Goal: Task Accomplishment & Management: Manage account settings

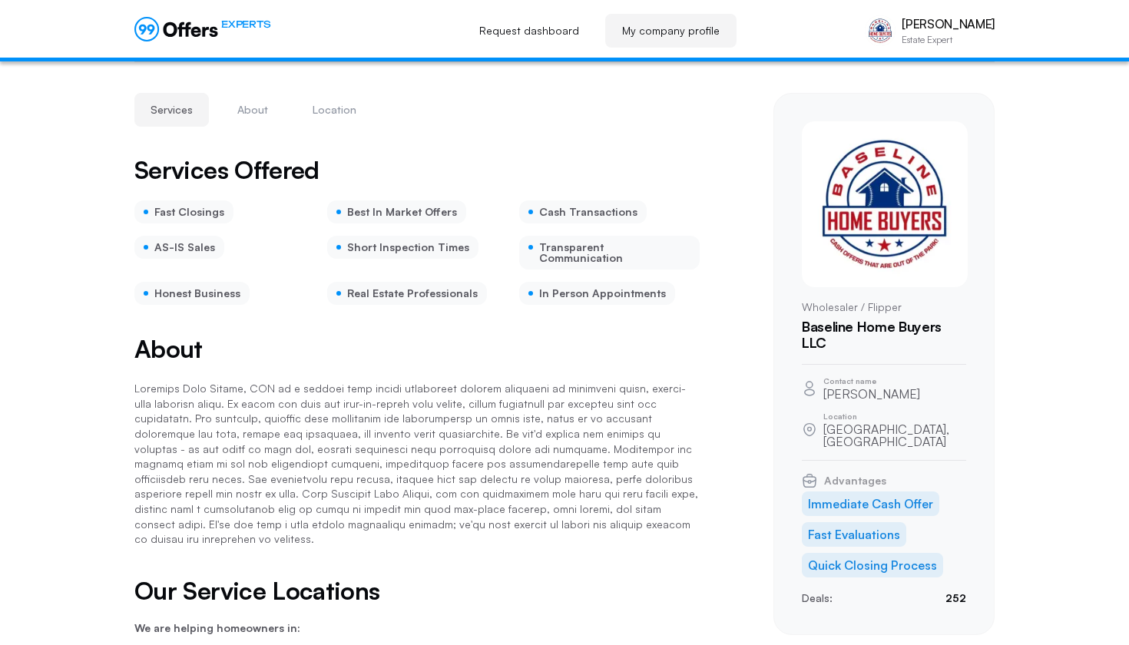
click at [696, 529] on div "Services Offered Fast Closings Best In Market Offers Cash Transactions AS-IS Sa…" at bounding box center [416, 631] width 565 height 948
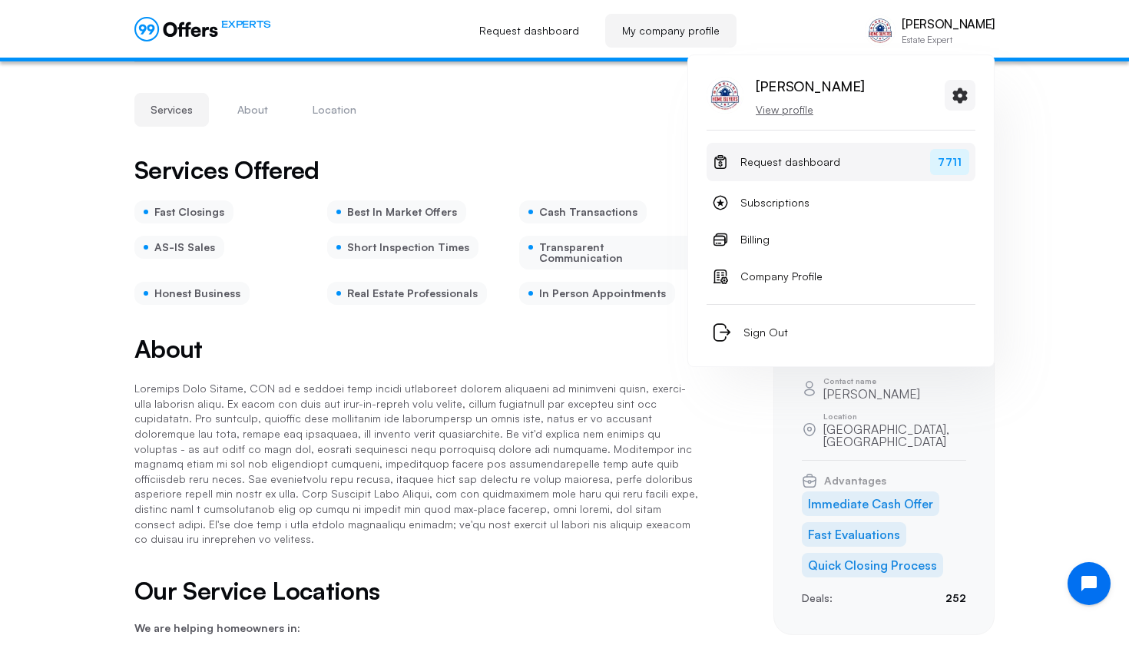
click at [759, 167] on span "Request dashboard" at bounding box center [790, 162] width 100 height 18
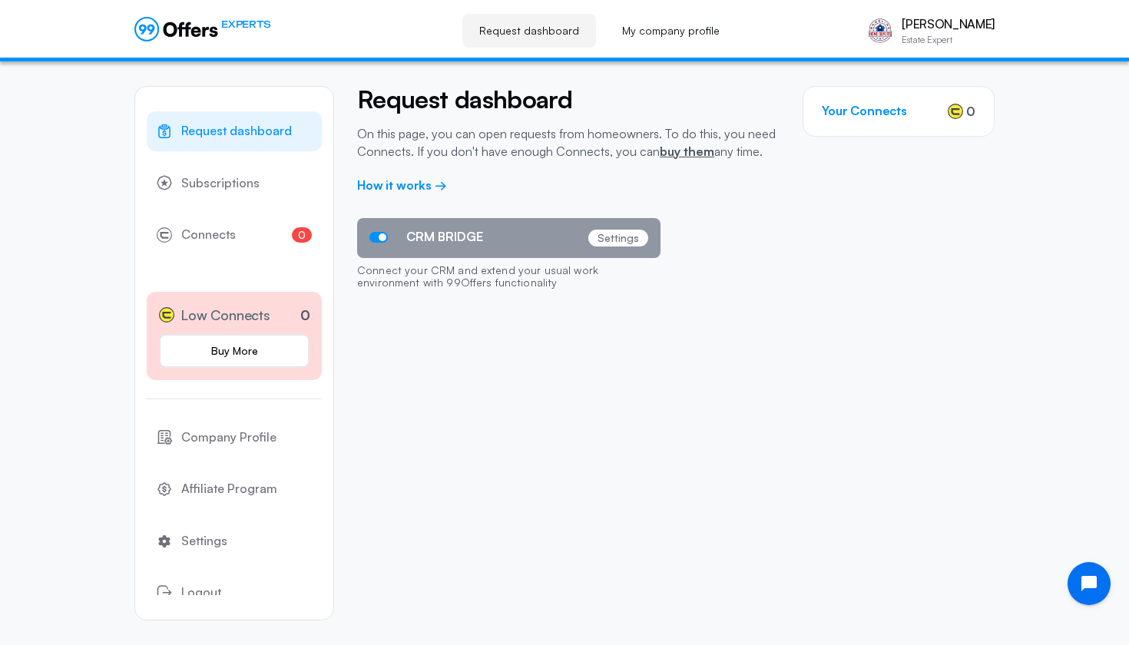
click at [457, 329] on div "Request dashboard On this page, you can open requests from homeowners. To do th…" at bounding box center [675, 205] width 637 height 288
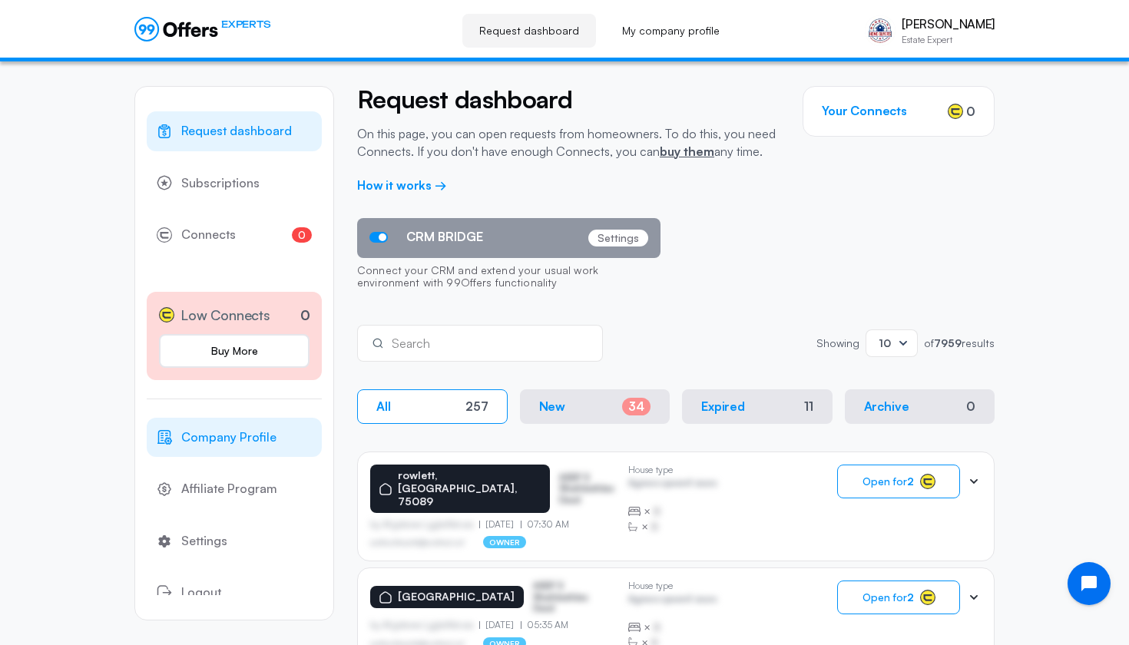
click at [237, 442] on span "Company Profile" at bounding box center [228, 438] width 95 height 20
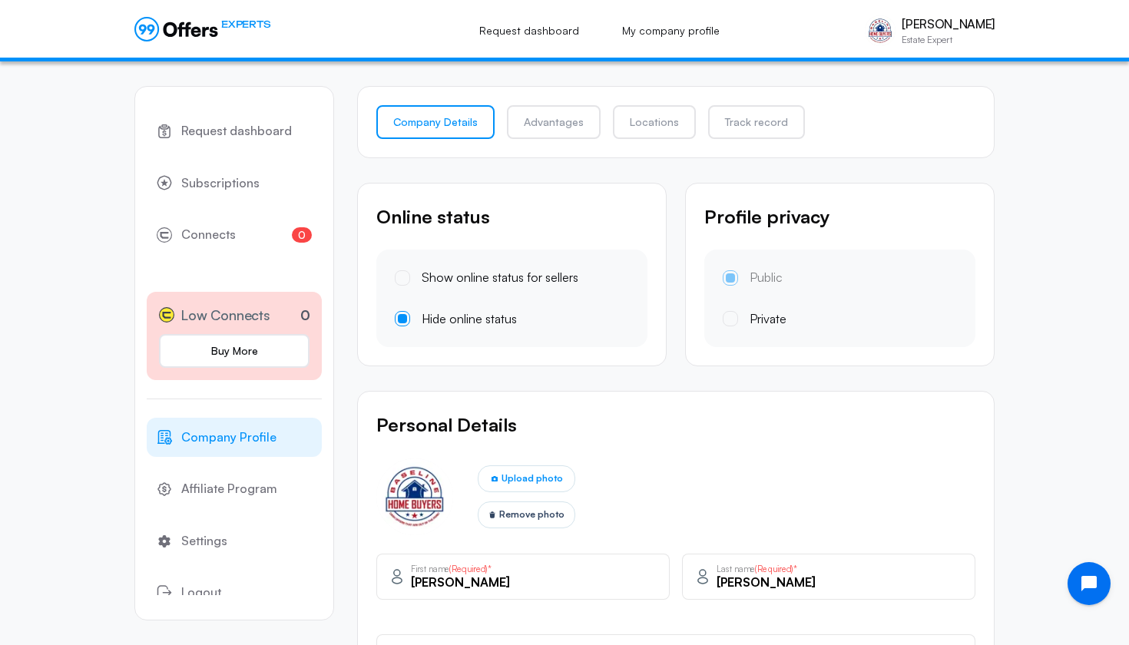
click at [240, 507] on nav "Company Profile Affiliate Program Settings Logout" at bounding box center [234, 515] width 175 height 195
click at [217, 538] on span "Settings" at bounding box center [204, 541] width 46 height 20
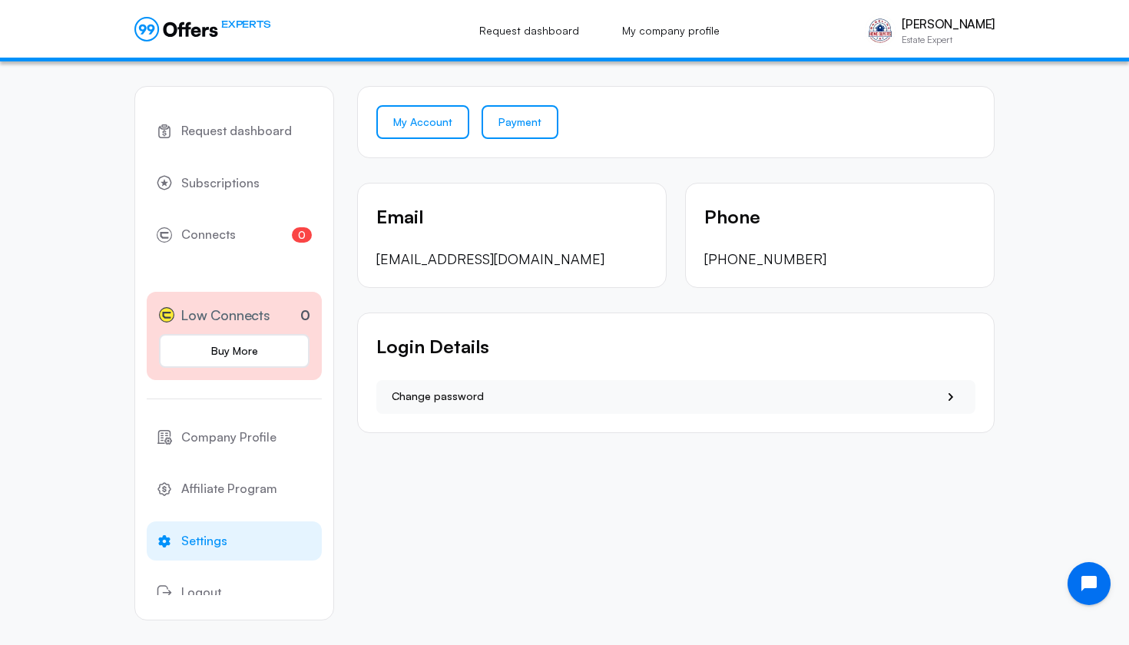
click at [533, 131] on link "Payment" at bounding box center [520, 122] width 77 height 34
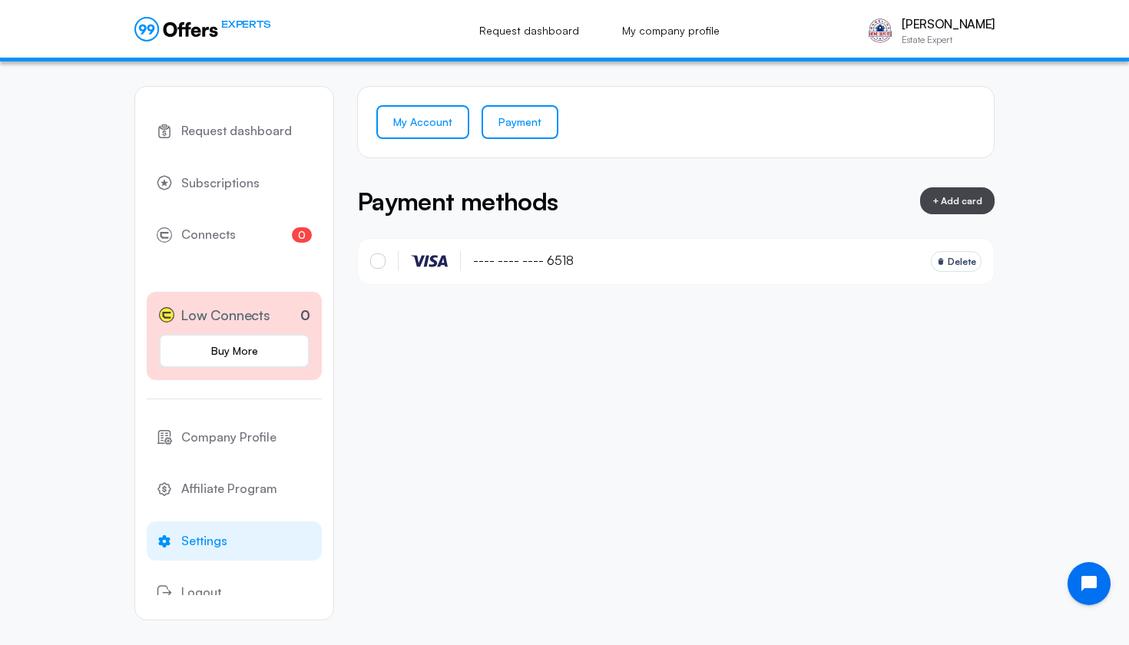
click at [429, 125] on link "My Account" at bounding box center [422, 122] width 93 height 34
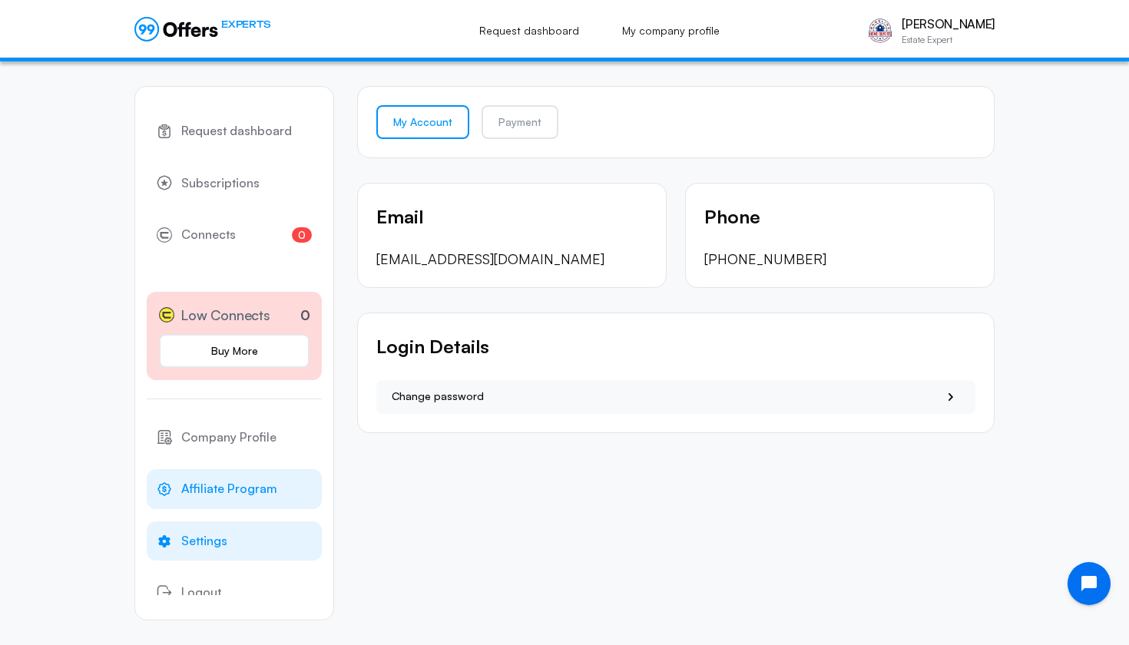
click at [226, 495] on span "Affiliate Program" at bounding box center [229, 489] width 96 height 20
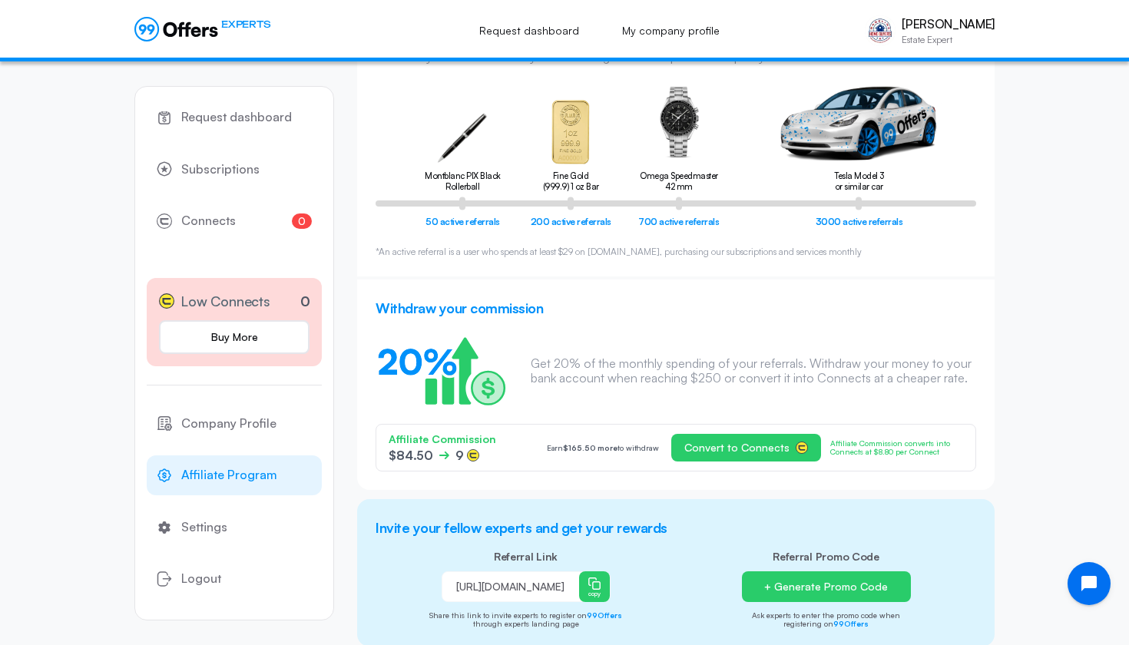
scroll to position [86, 0]
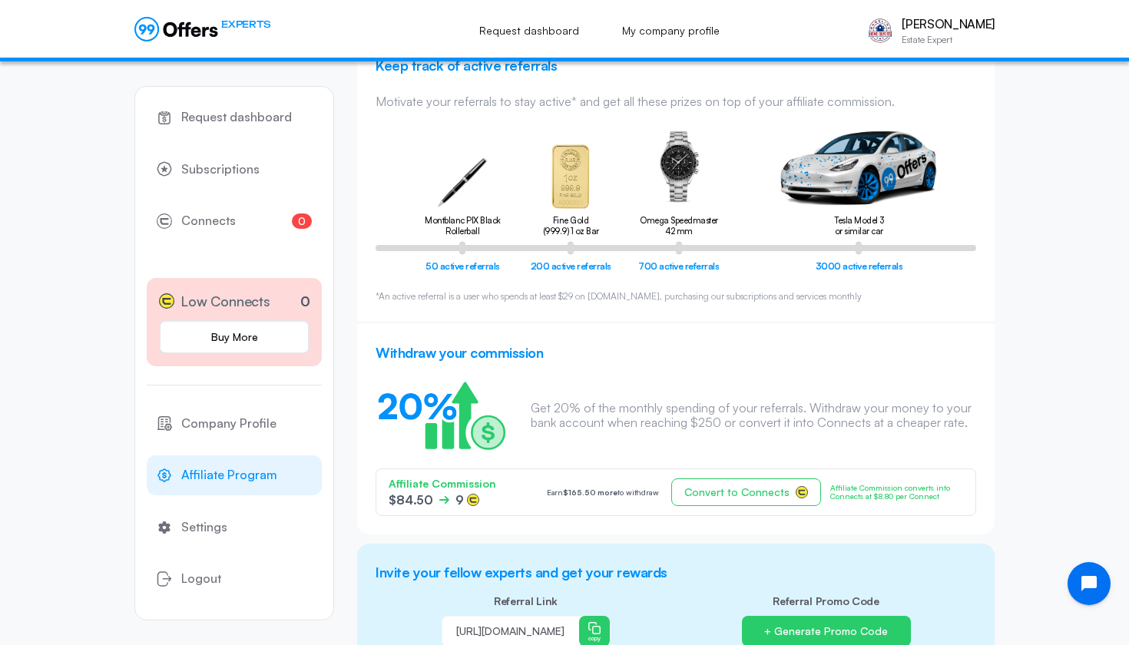
click at [784, 495] on span "Convert to Connects" at bounding box center [736, 492] width 105 height 12
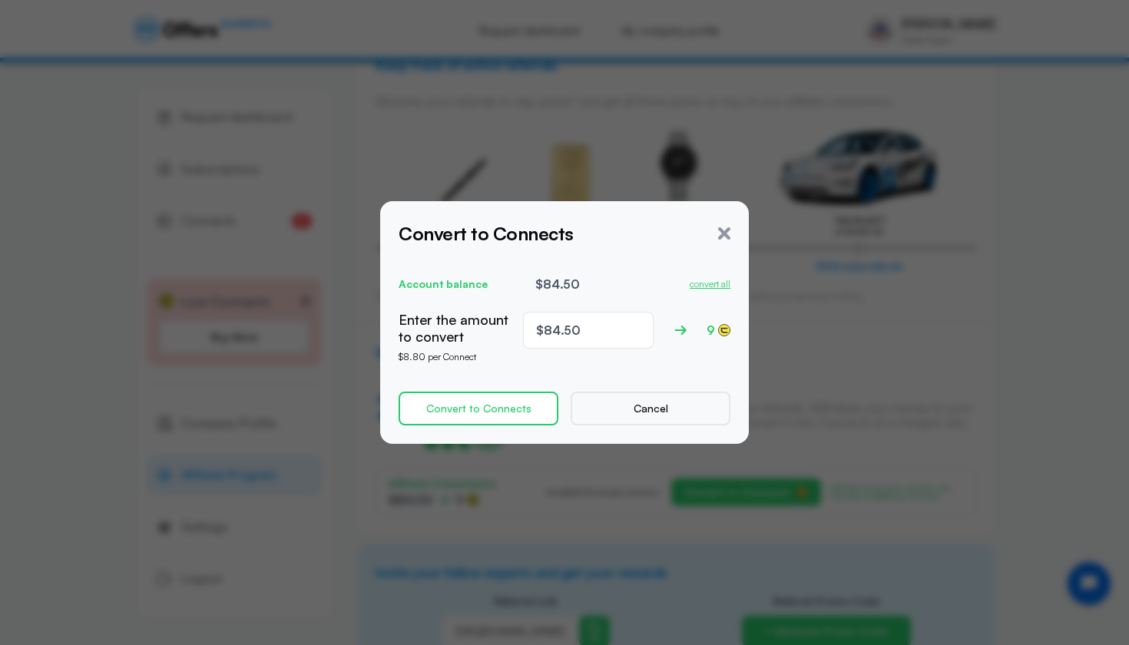
click at [499, 409] on button "Convert to Connects" at bounding box center [479, 409] width 160 height 34
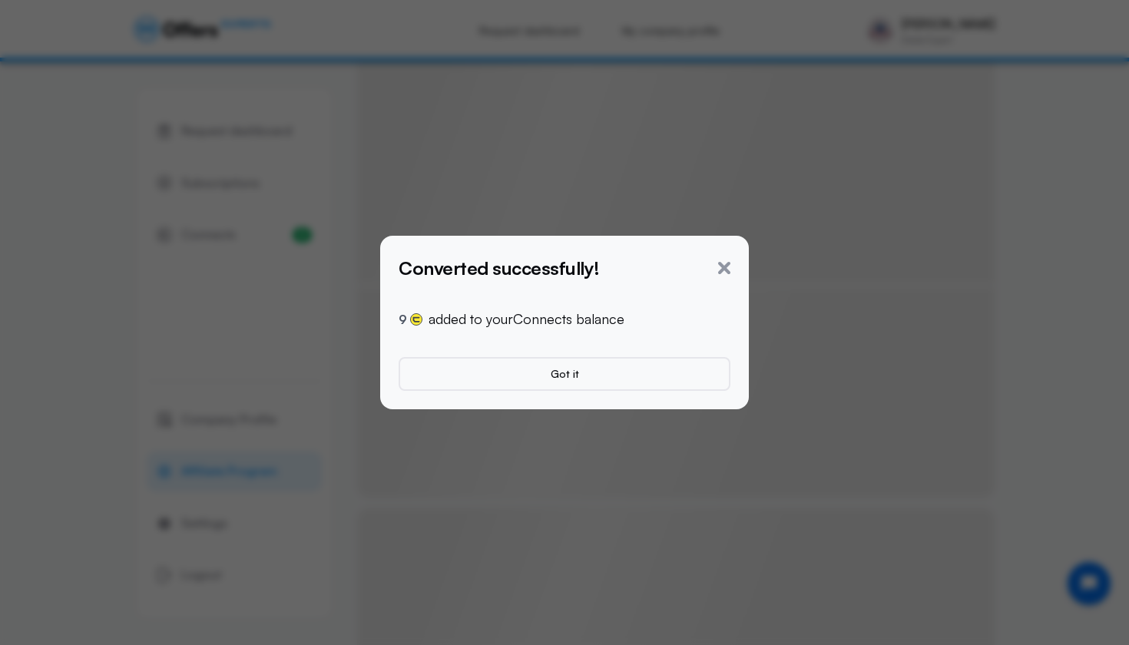
scroll to position [0, 0]
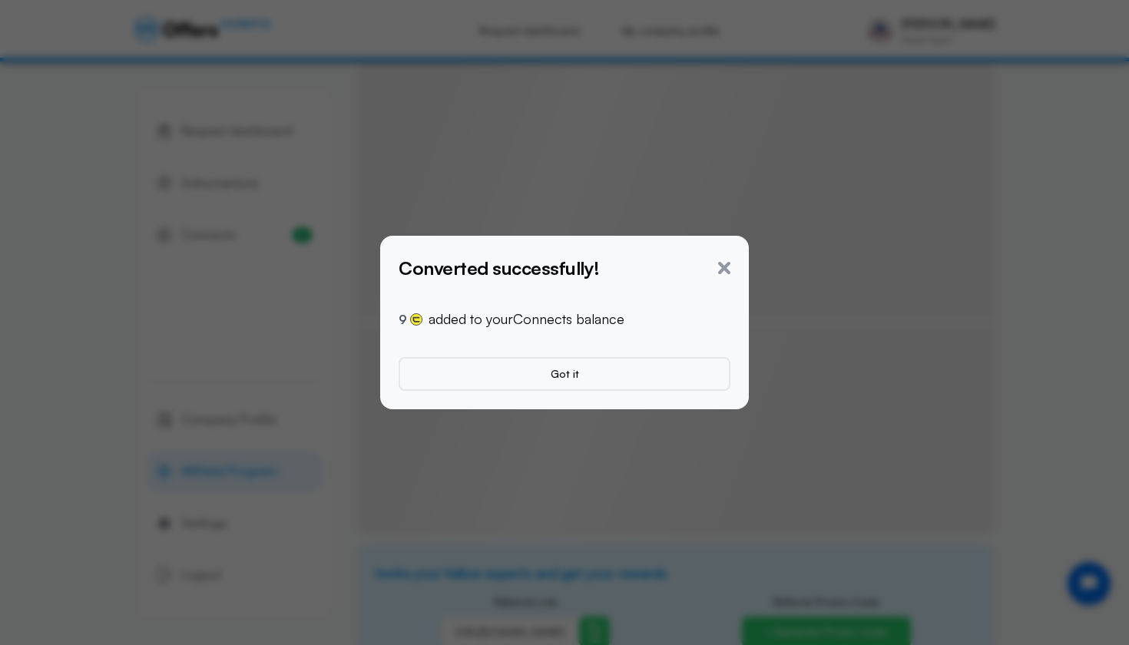
click at [717, 264] on div "Converted successfully!" at bounding box center [565, 268] width 332 height 28
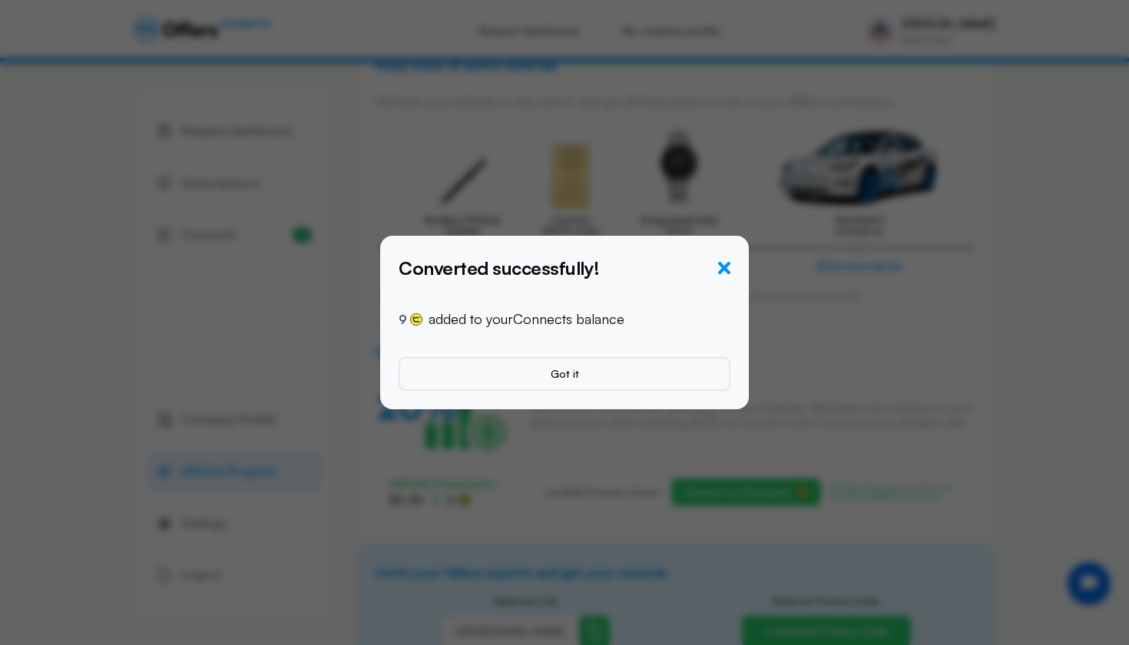
click at [726, 266] on icon "button" at bounding box center [724, 268] width 12 height 12
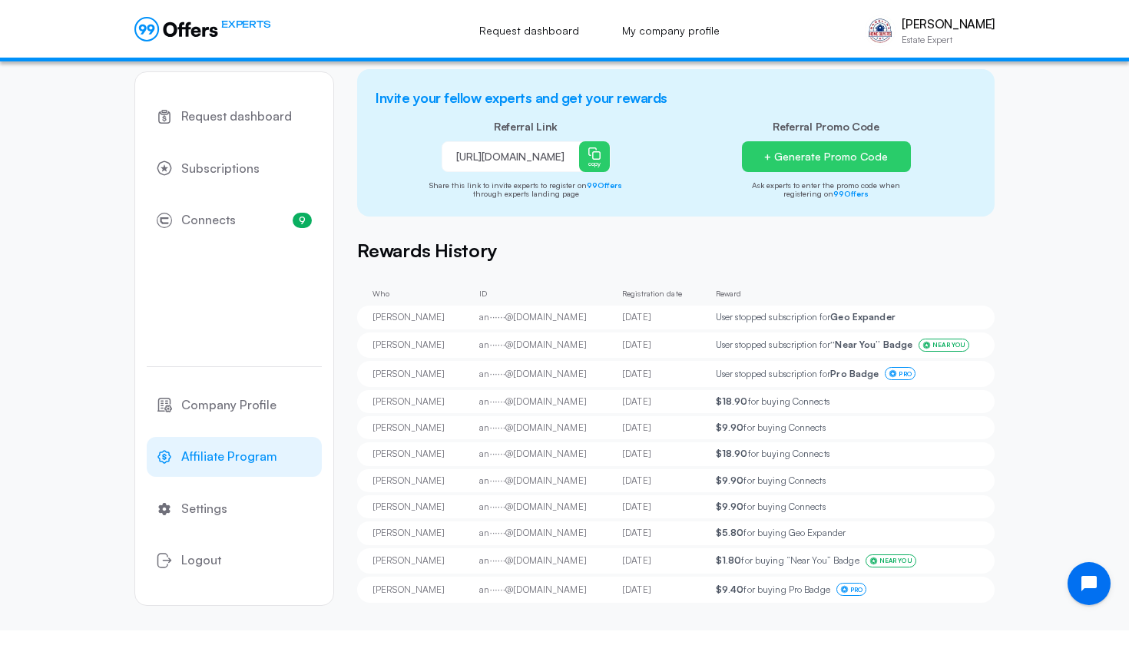
scroll to position [665, 0]
click at [225, 511] on span "Settings" at bounding box center [204, 508] width 46 height 20
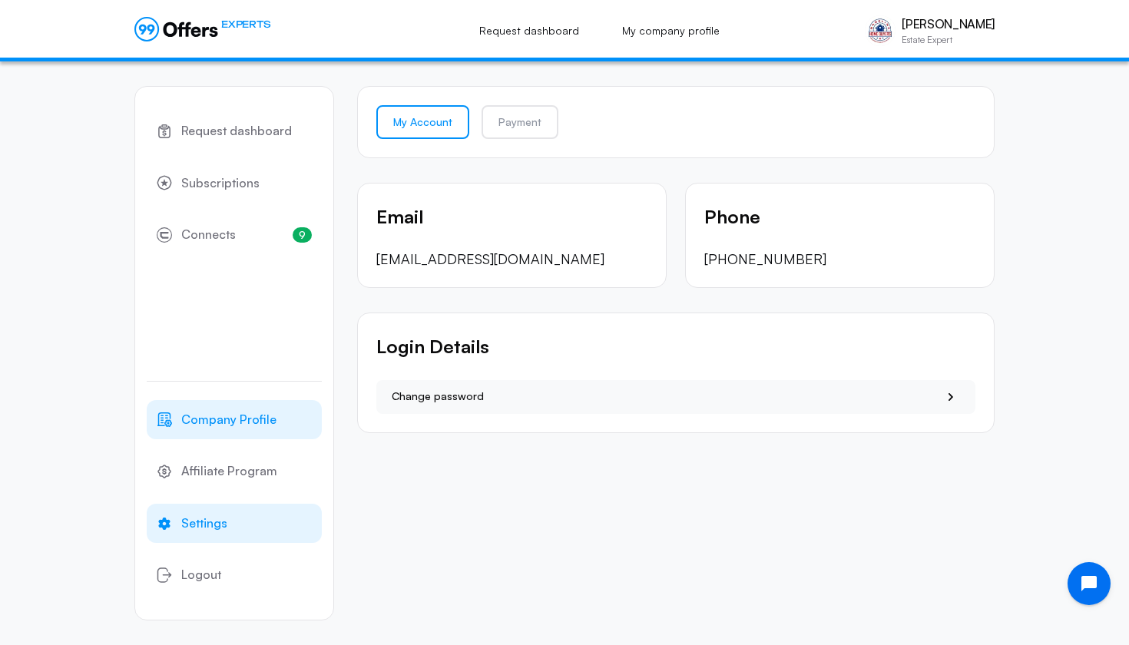
click at [227, 412] on span "Company Profile" at bounding box center [228, 420] width 95 height 20
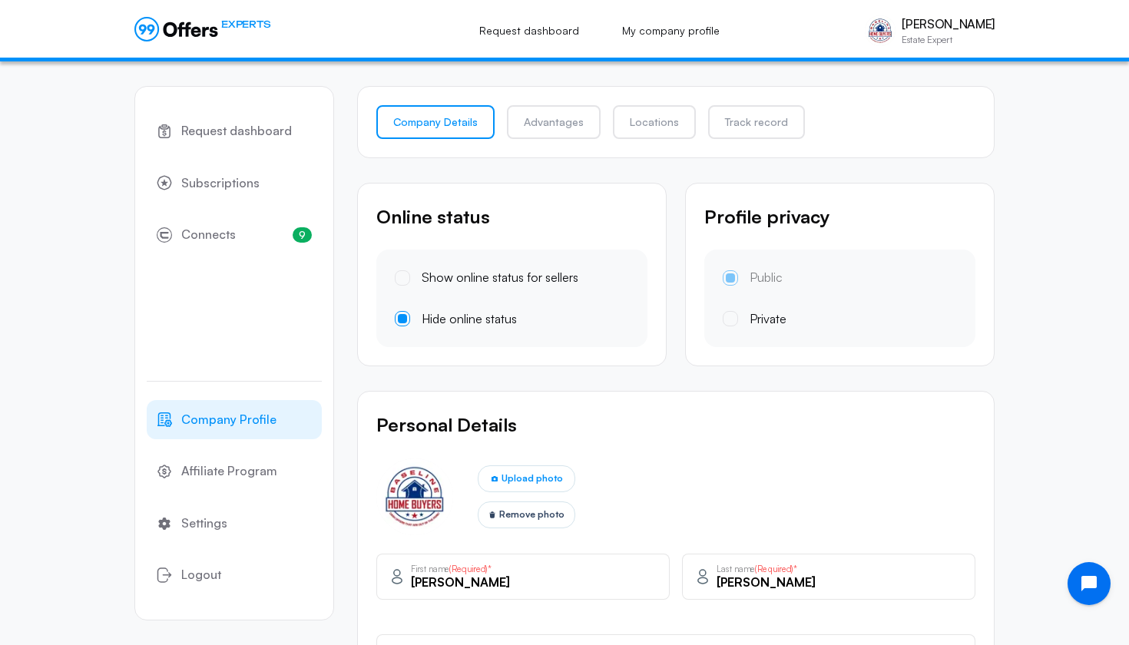
type input "[PHONE_NUMBER]"
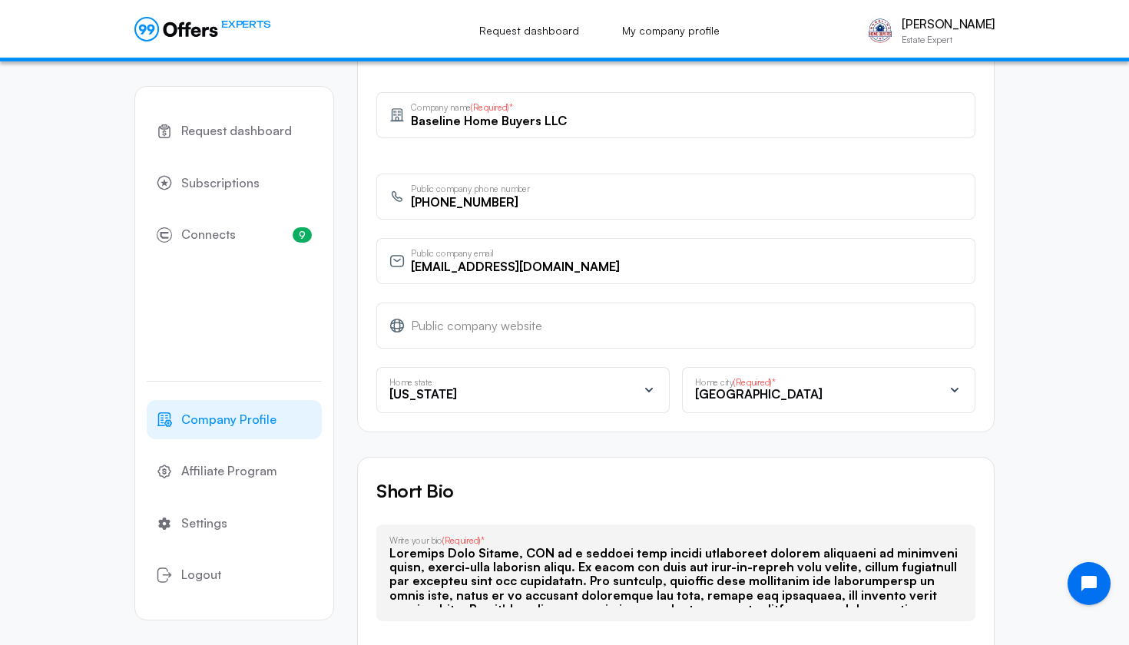
scroll to position [549, 0]
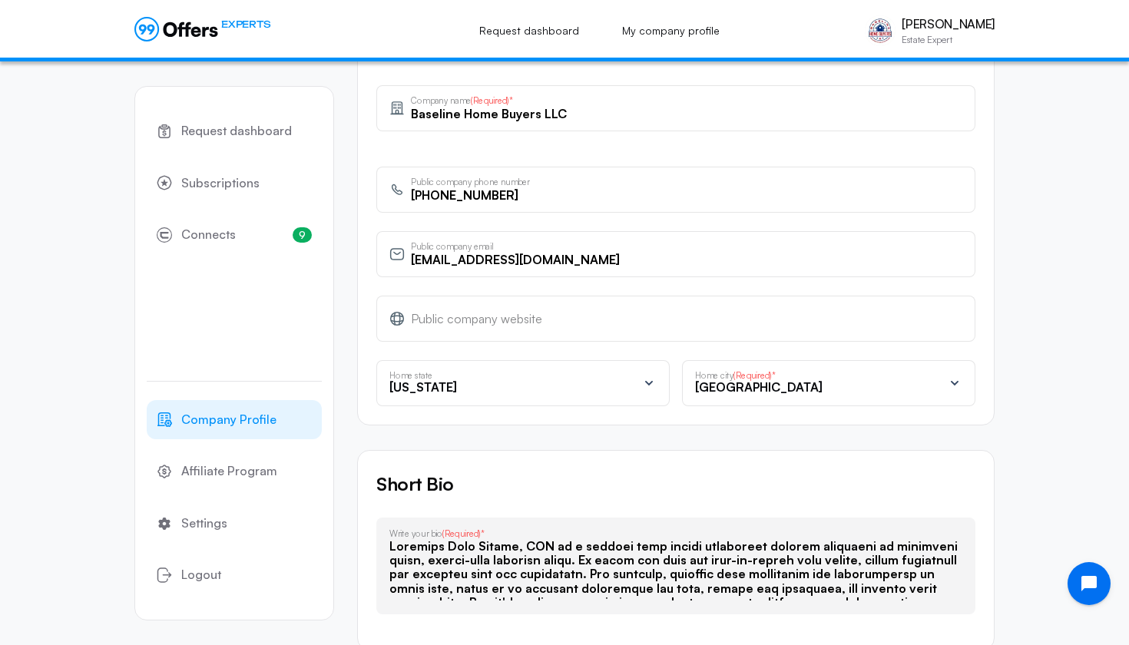
click at [584, 392] on div "[US_STATE]" at bounding box center [513, 390] width 248 height 18
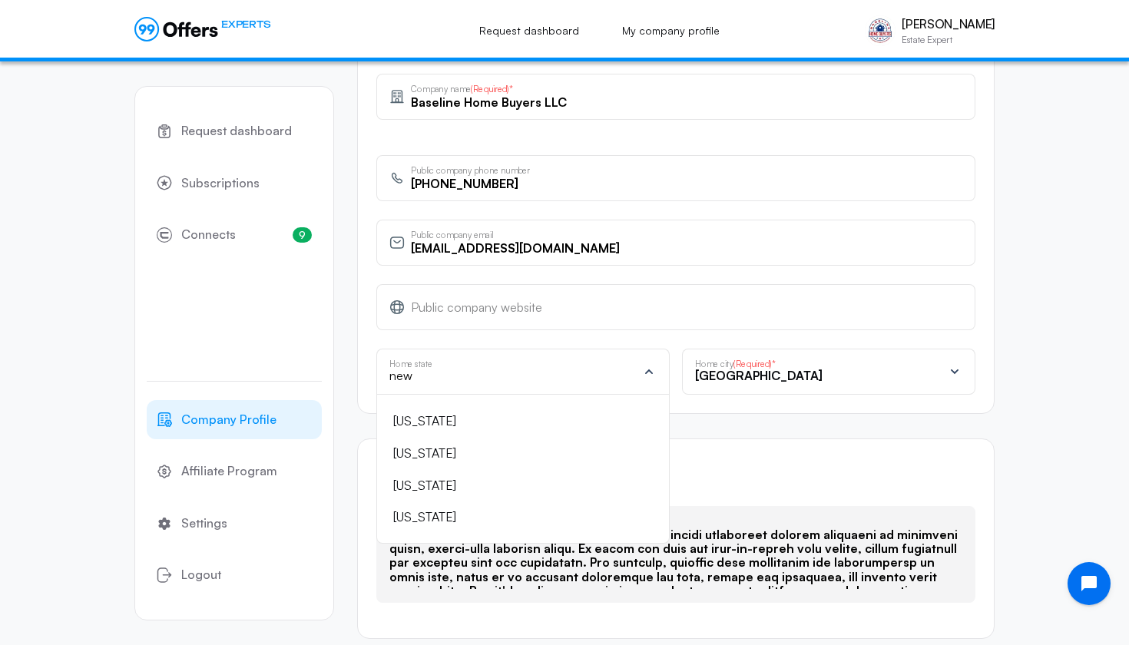
scroll to position [2, 0]
type input "new"
click at [454, 449] on div "[US_STATE]" at bounding box center [513, 453] width 241 height 20
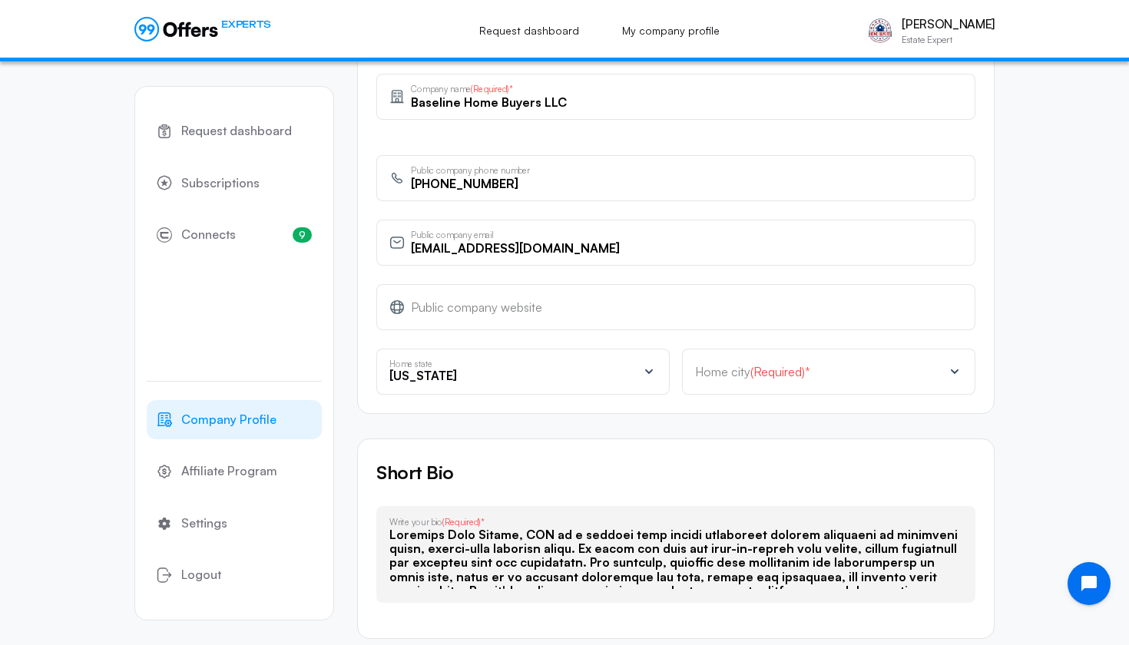
click at [785, 364] on span "(Required)*" at bounding box center [780, 371] width 60 height 15
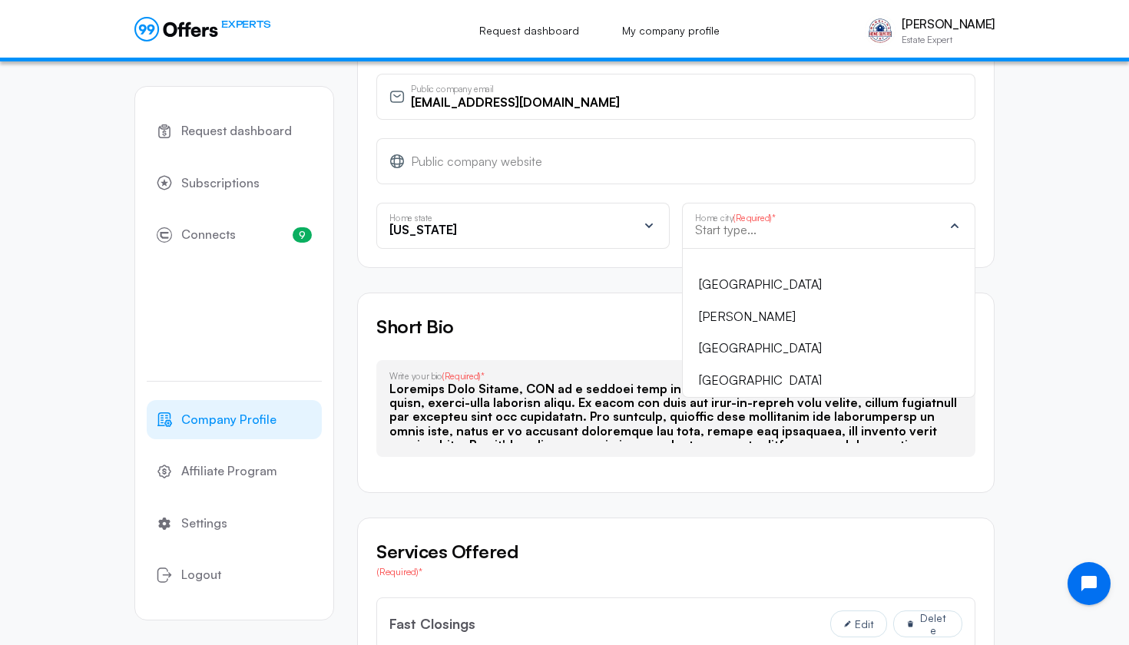
scroll to position [56, 0]
click at [709, 269] on li "[GEOGRAPHIC_DATA]" at bounding box center [819, 285] width 249 height 32
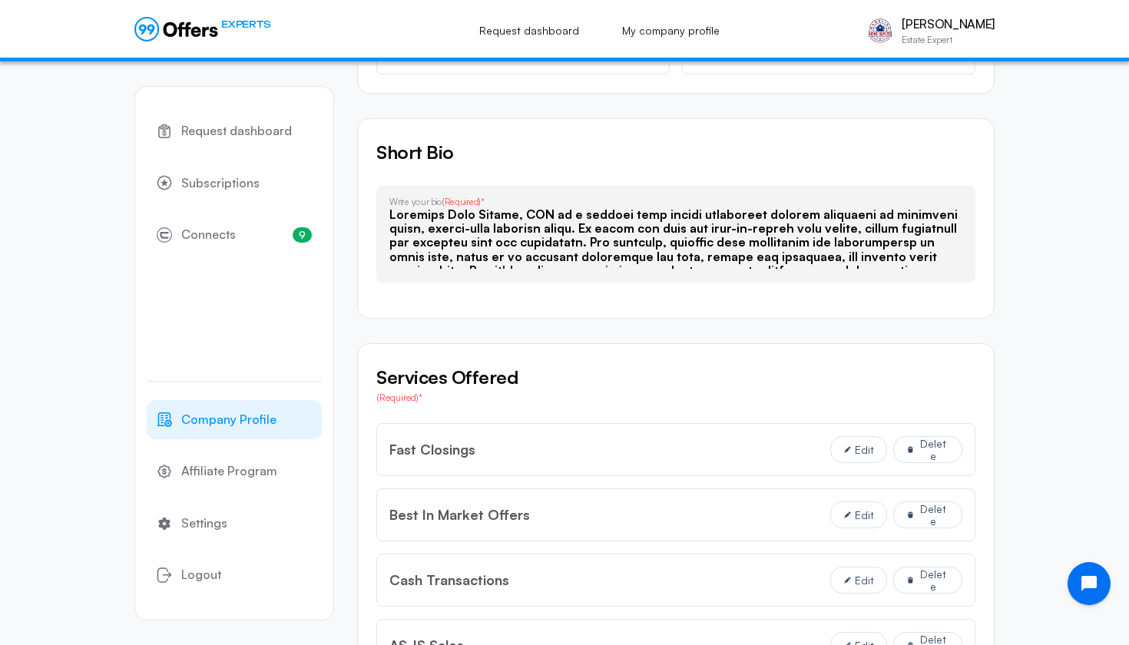
scroll to position [765, 0]
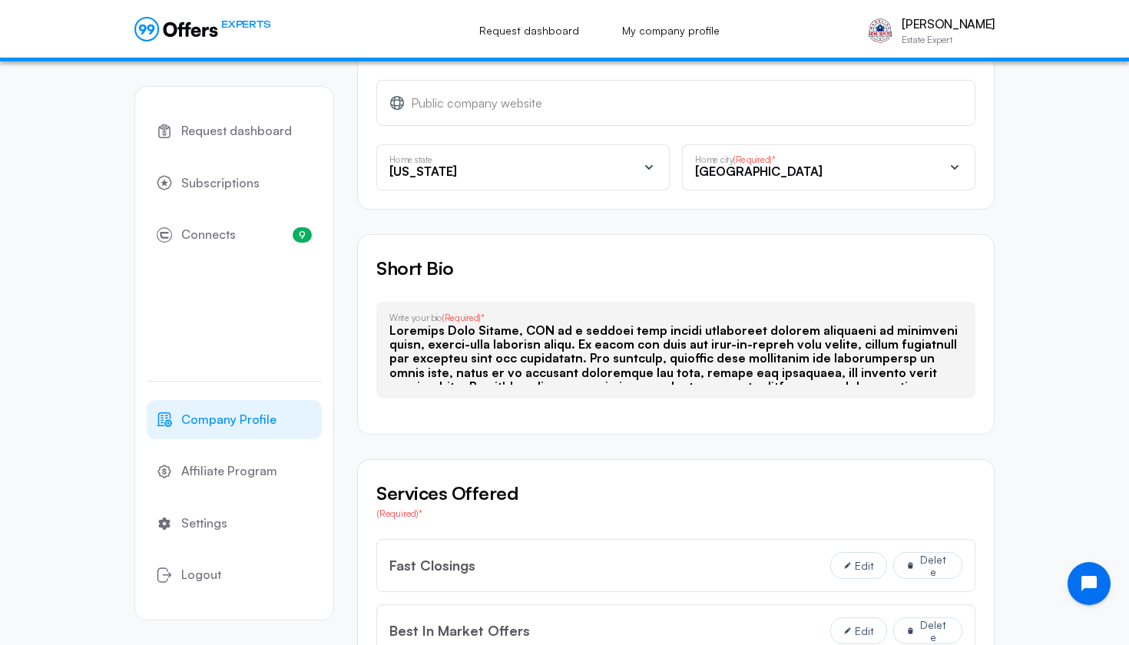
click at [843, 154] on div "Home city (Required)*" at bounding box center [782, 159] width 174 height 11
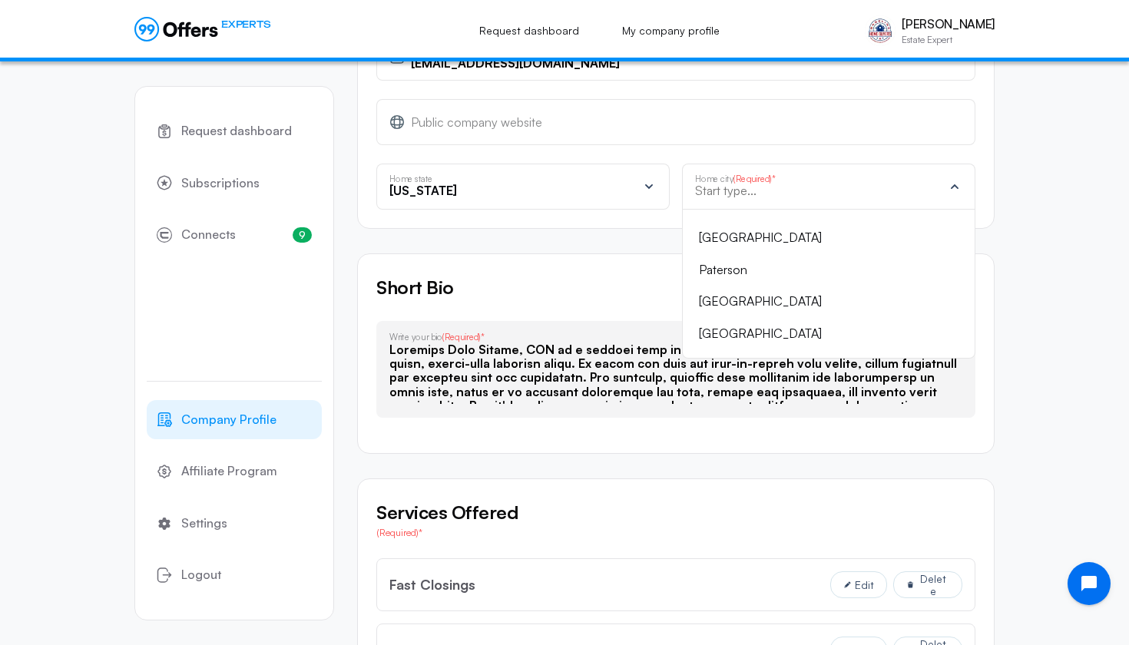
scroll to position [735, 0]
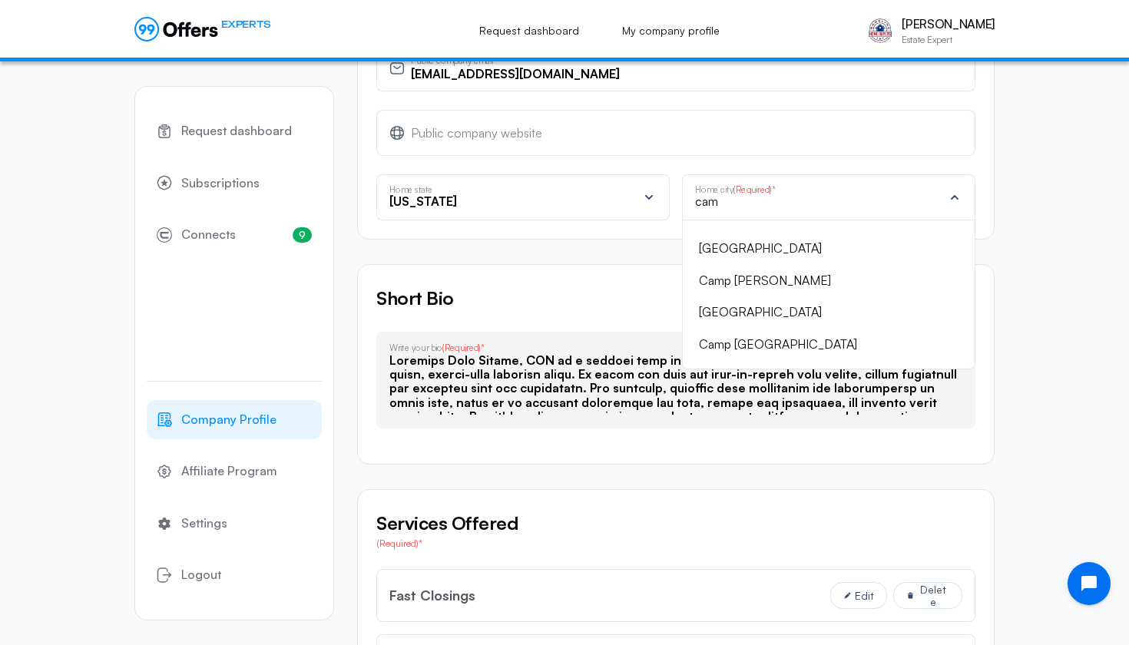
type input "cam"
click at [734, 243] on div "[GEOGRAPHIC_DATA]" at bounding box center [819, 249] width 241 height 20
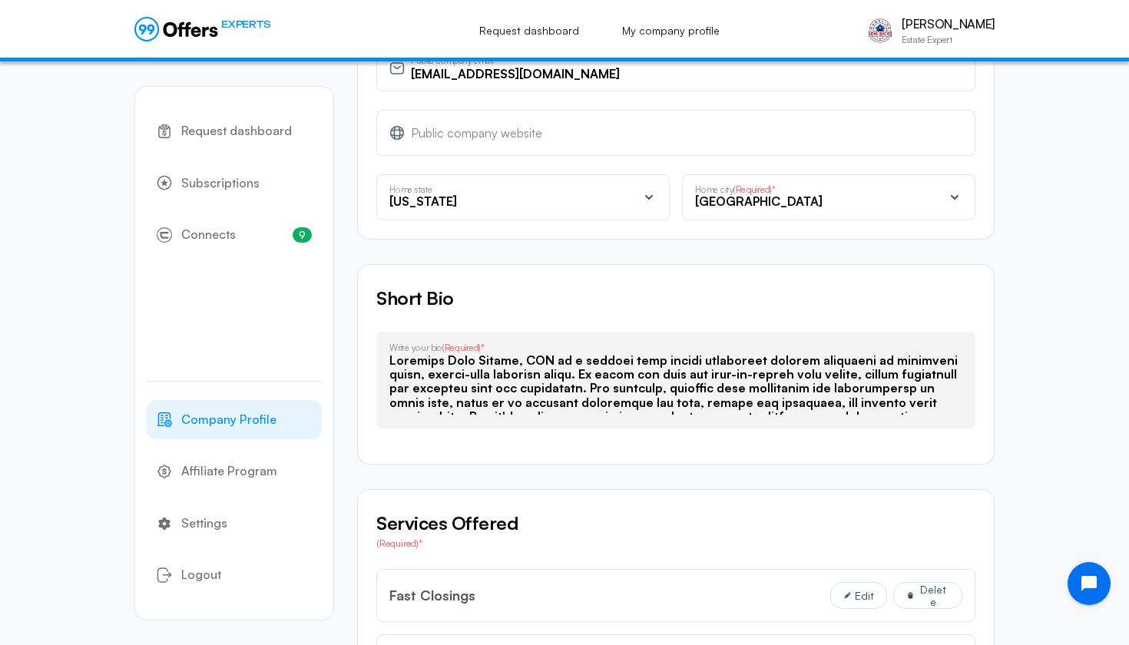
click at [1069, 297] on div "Request dashboard Subscriptions 9 Connects 9 Company Profile Affiliate Program …" at bounding box center [564, 358] width 1129 height 2063
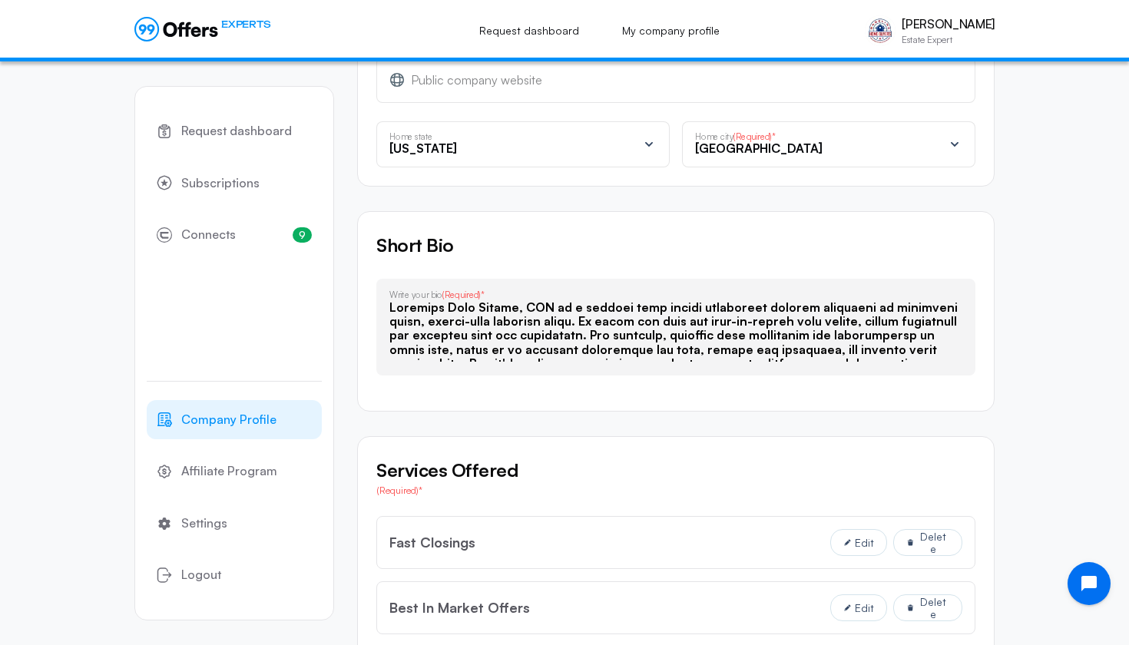
click at [822, 268] on div "Short Bio Write your bio (Required)* 1123 / 700 characters limit" at bounding box center [675, 311] width 637 height 200
click at [815, 373] on div "Short Bio Write your bio (Required)* 1123 / 700 characters limit" at bounding box center [675, 311] width 637 height 200
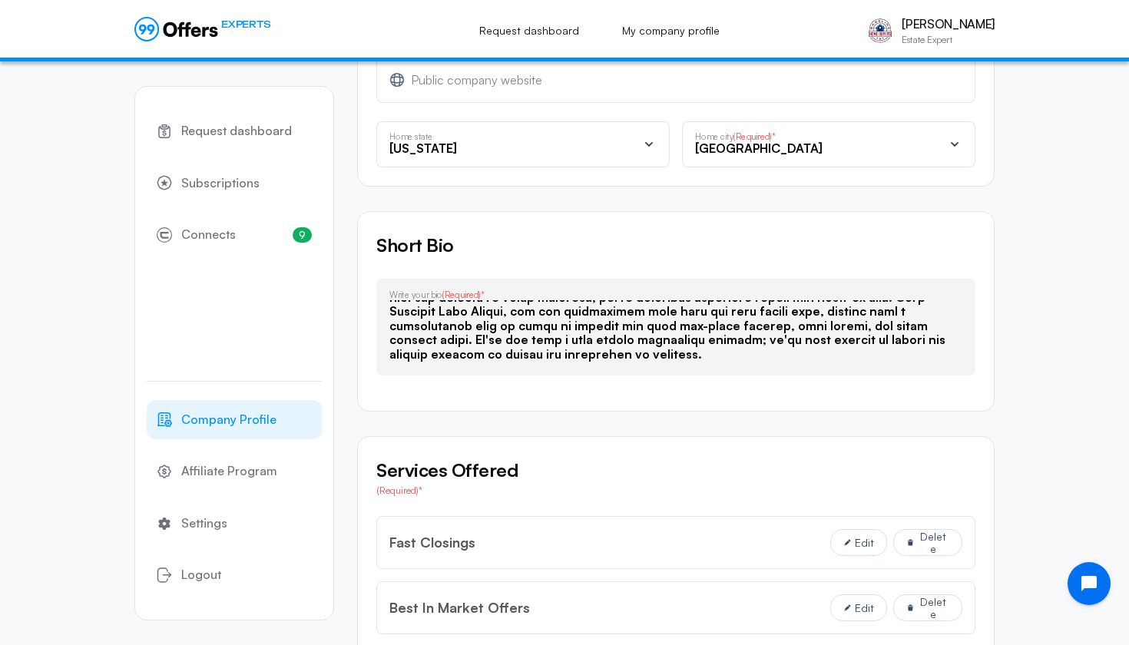
scroll to position [146, 0]
click at [772, 356] on textarea at bounding box center [675, 330] width 573 height 61
click at [1051, 354] on div "Request dashboard Subscriptions 9 Connects 9 Company Profile Affiliate Program …" at bounding box center [564, 305] width 1129 height 2063
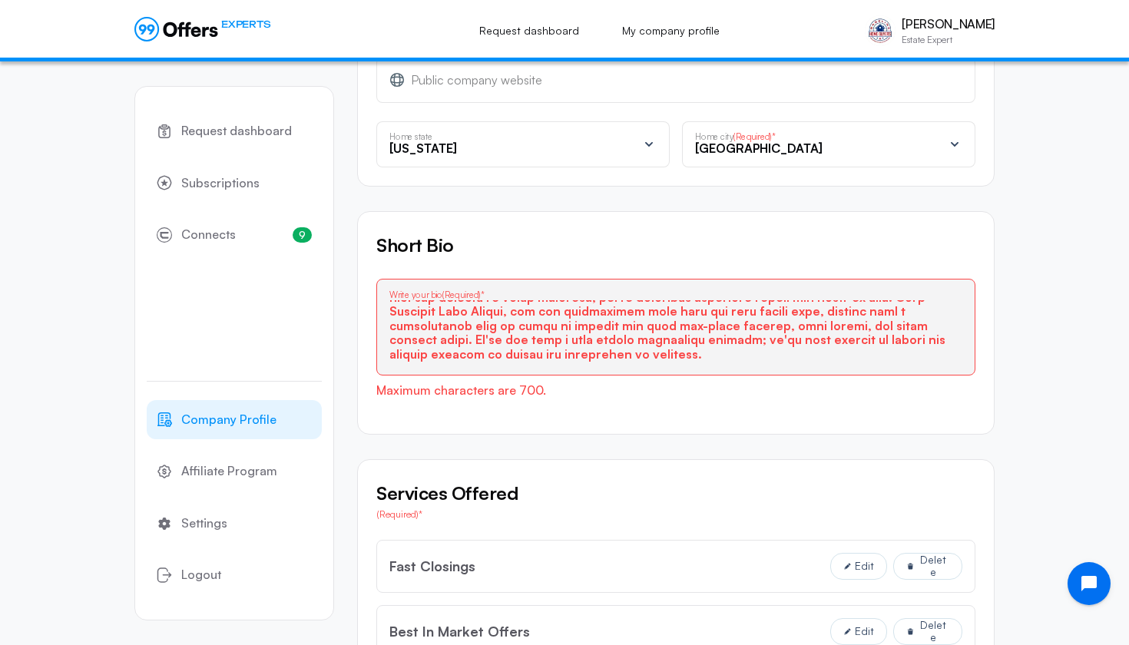
scroll to position [142, 0]
click at [670, 355] on textarea at bounding box center [675, 330] width 573 height 61
click at [875, 429] on div "Short Bio Write your bio (Required)* Maximum characters are 700. 1123 / 700 cha…" at bounding box center [675, 322] width 637 height 223
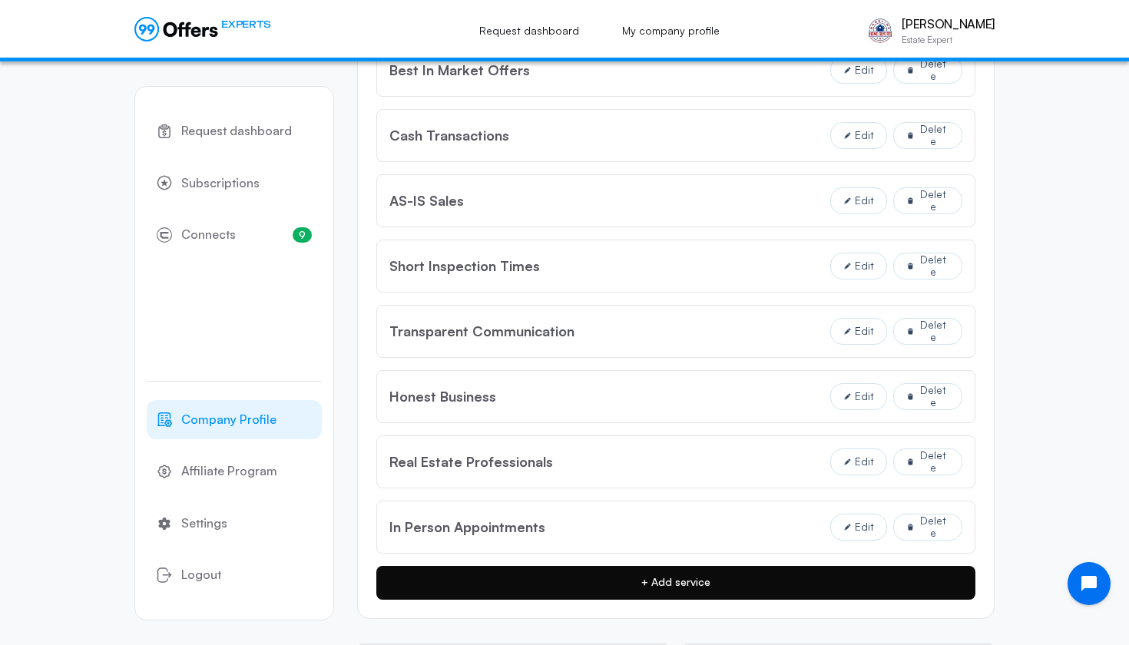
scroll to position [995, 0]
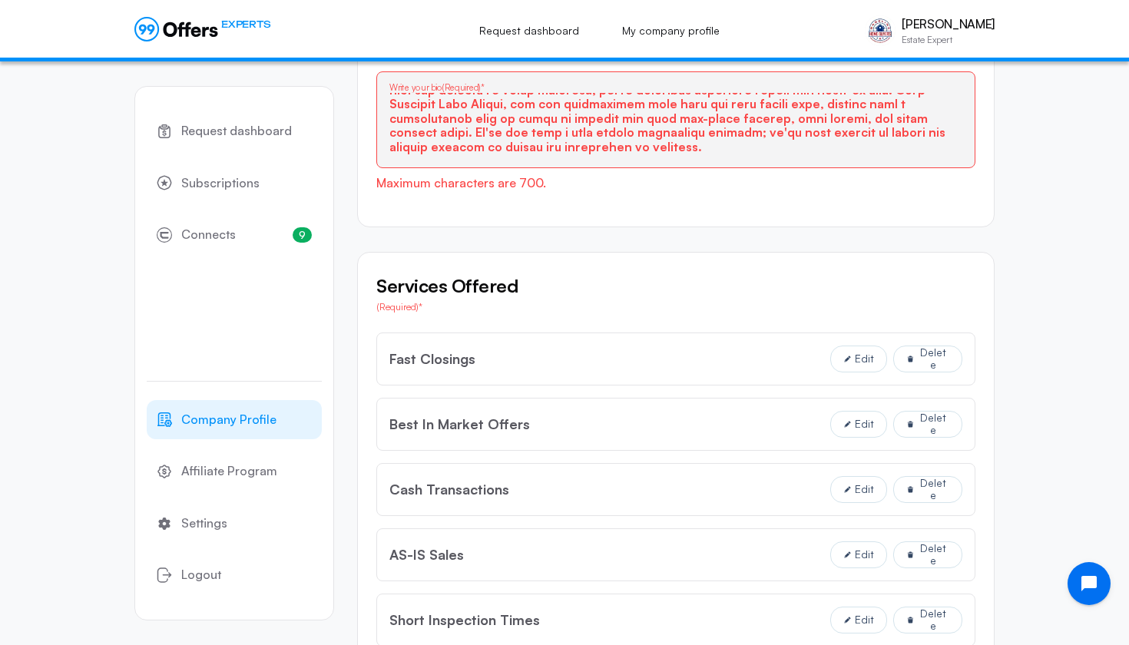
click at [501, 129] on textarea at bounding box center [675, 123] width 573 height 61
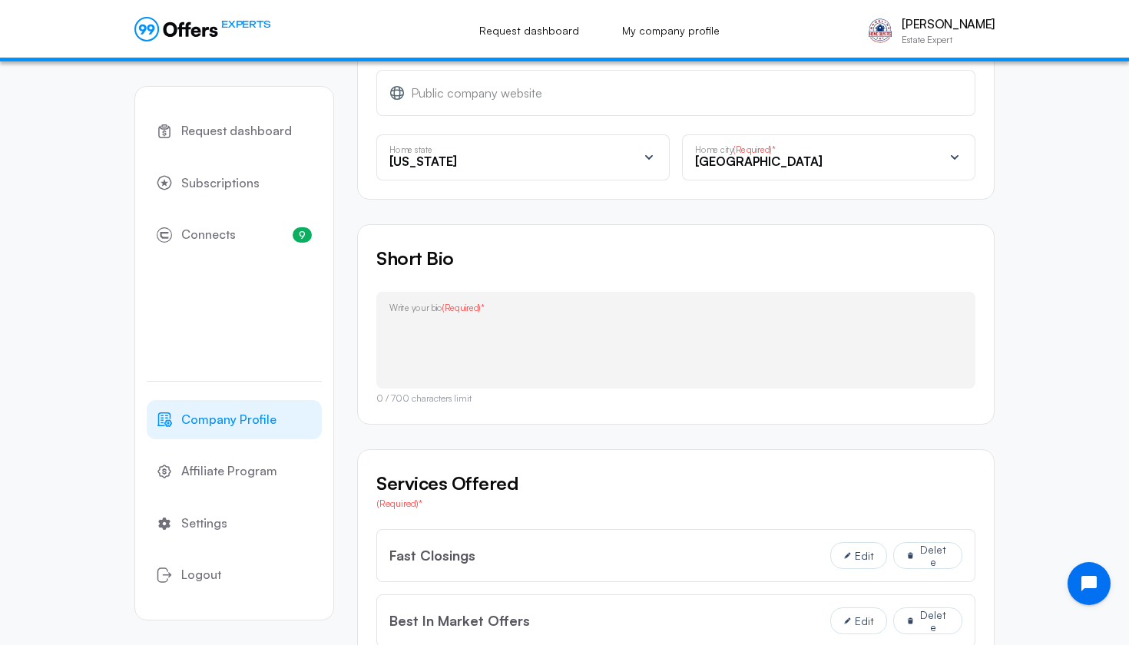
scroll to position [776, 0]
click at [614, 361] on textarea at bounding box center [675, 342] width 573 height 61
paste textarea "At [GEOGRAPHIC_DATA] Home Buyers, LLC, our mission is to make selling your home…"
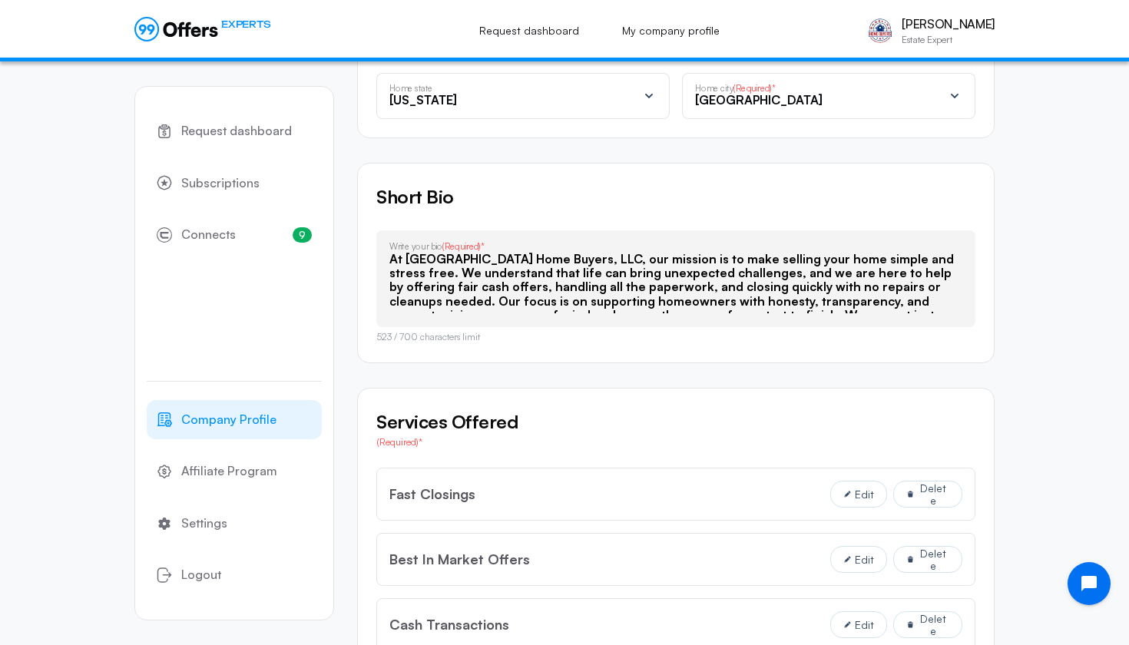
scroll to position [0, 0]
drag, startPoint x: 558, startPoint y: 253, endPoint x: 458, endPoint y: 253, distance: 100.6
click at [458, 253] on textarea "At [GEOGRAPHIC_DATA] Home Buyers, LLC, our mission is to make selling your home…" at bounding box center [675, 282] width 573 height 61
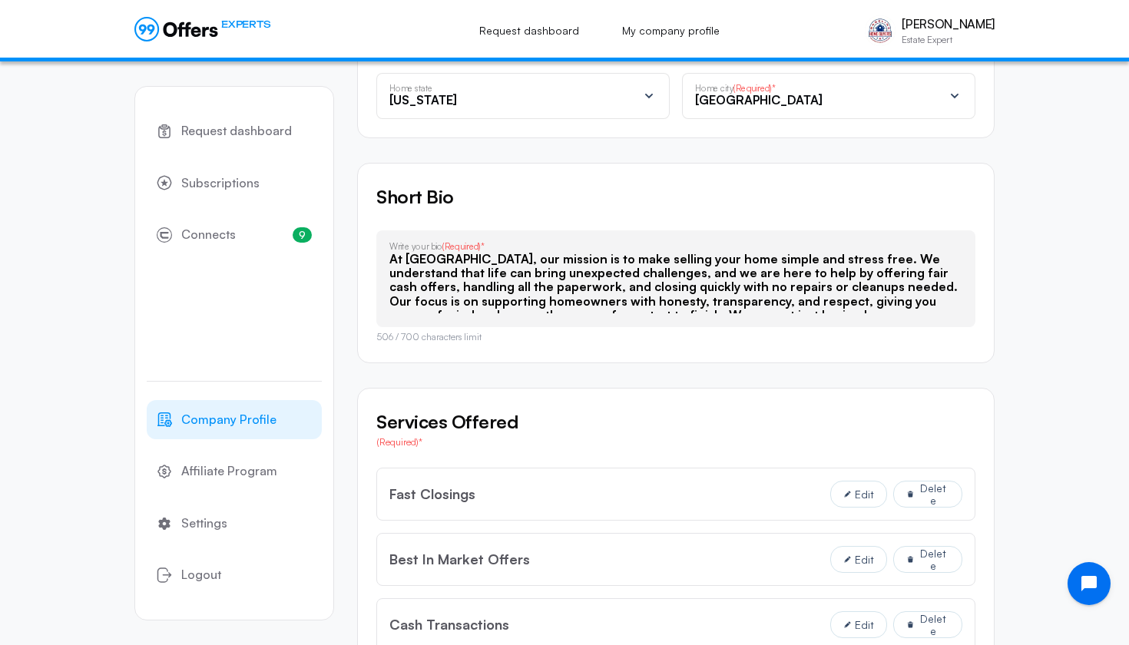
click at [515, 264] on textarea "At [GEOGRAPHIC_DATA], our mission is to make selling your home simple and stres…" at bounding box center [675, 282] width 573 height 61
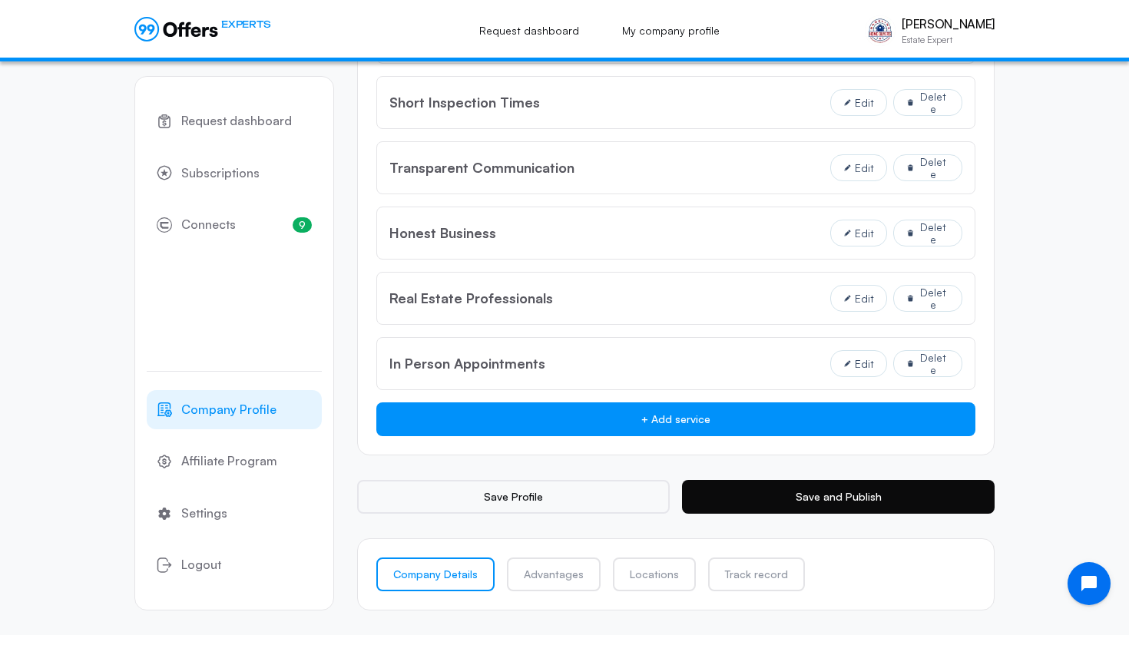
scroll to position [1488, 0]
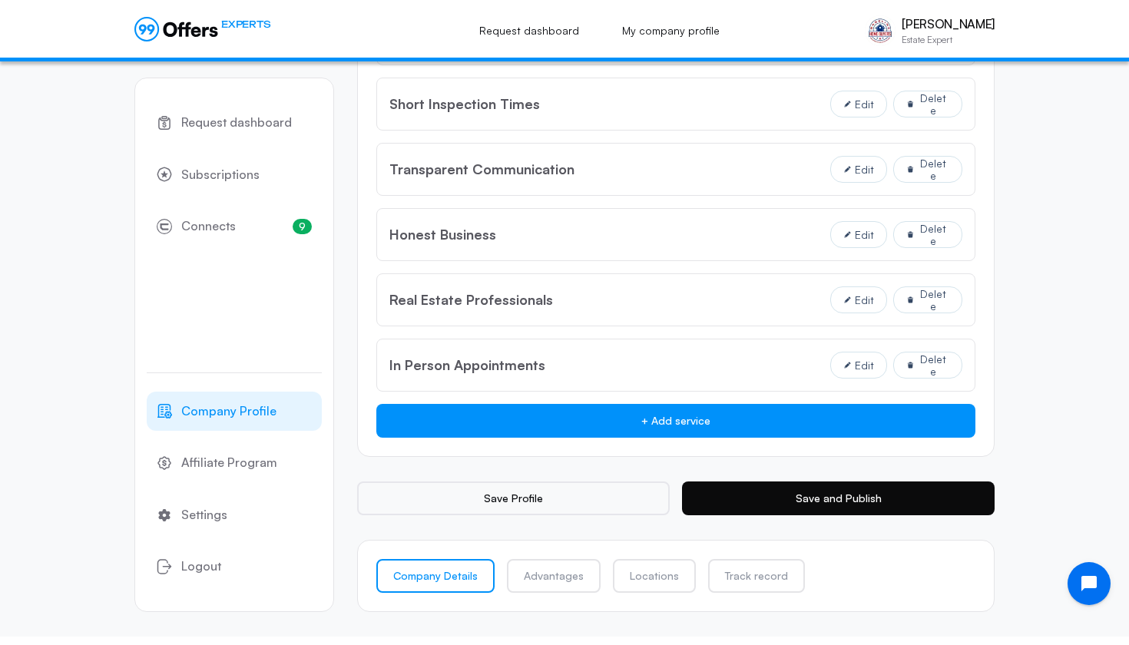
type textarea "At [GEOGRAPHIC_DATA], our mission is to make selling your home simple and stres…"
click at [794, 494] on button "Save and Publish" at bounding box center [838, 499] width 313 height 34
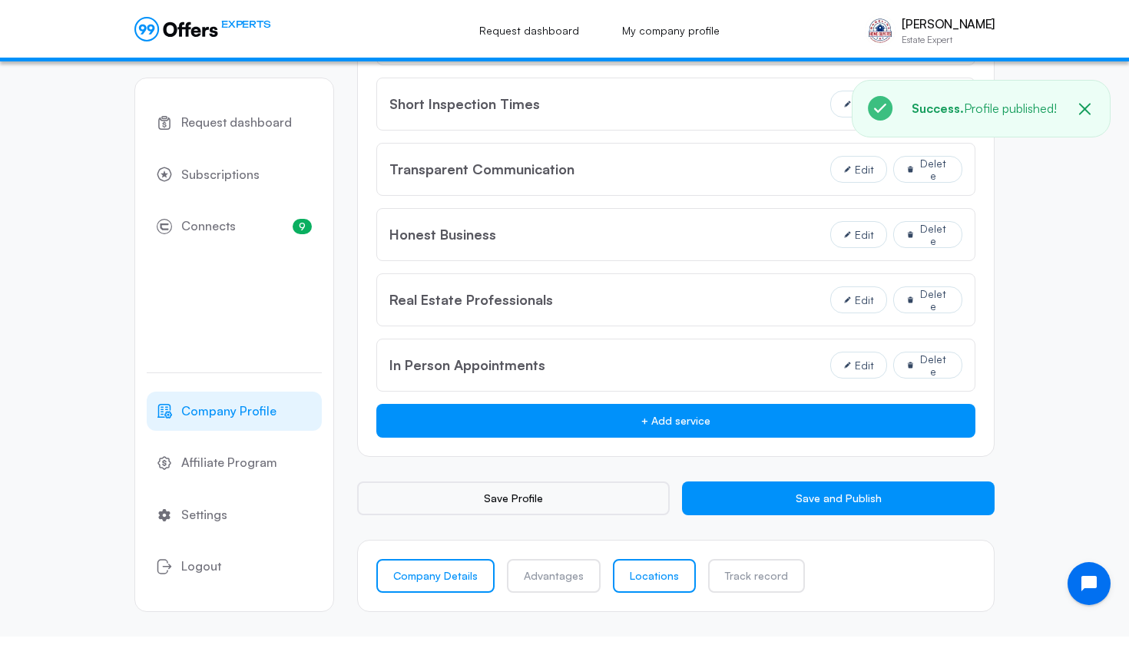
click at [628, 566] on link "Locations" at bounding box center [654, 576] width 83 height 34
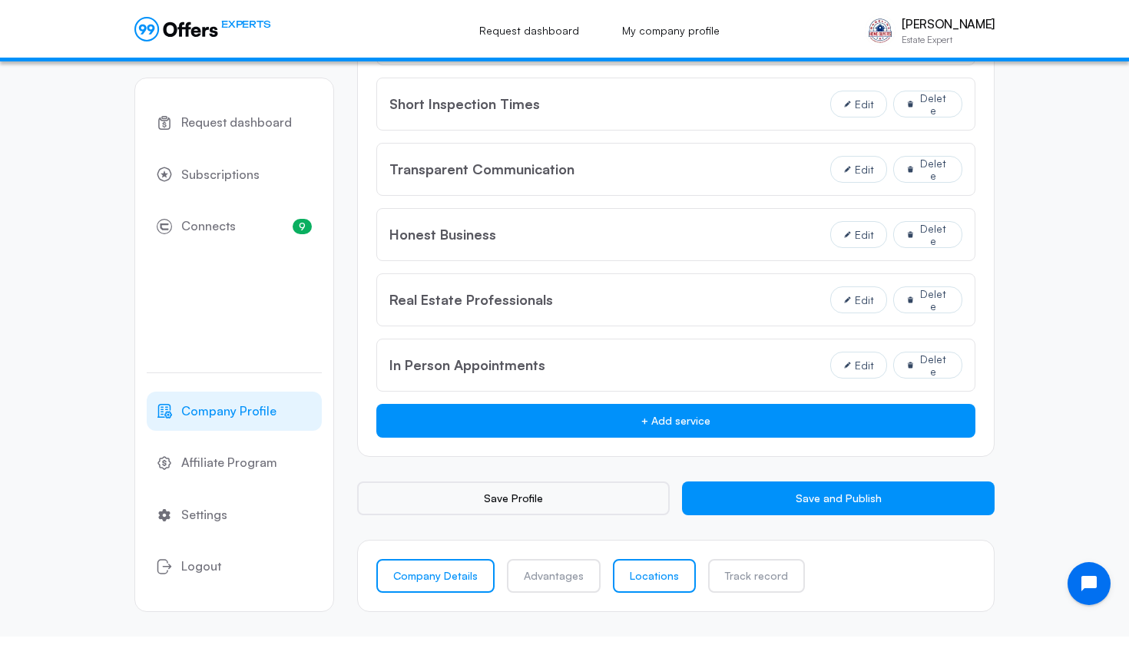
scroll to position [0, 0]
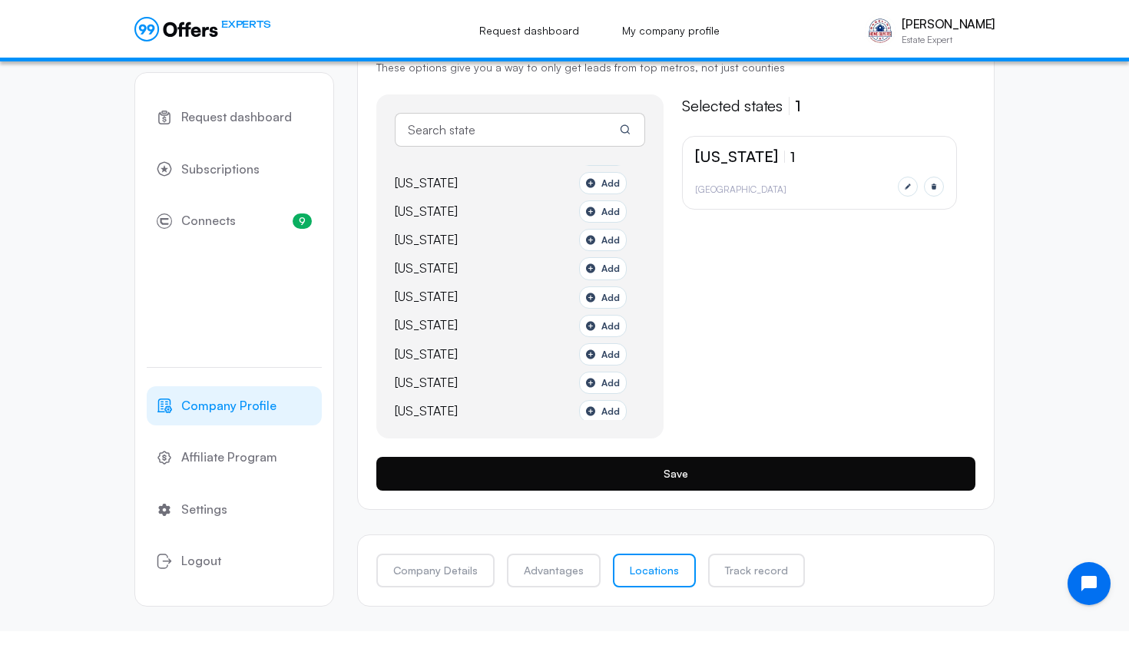
scroll to position [301, 0]
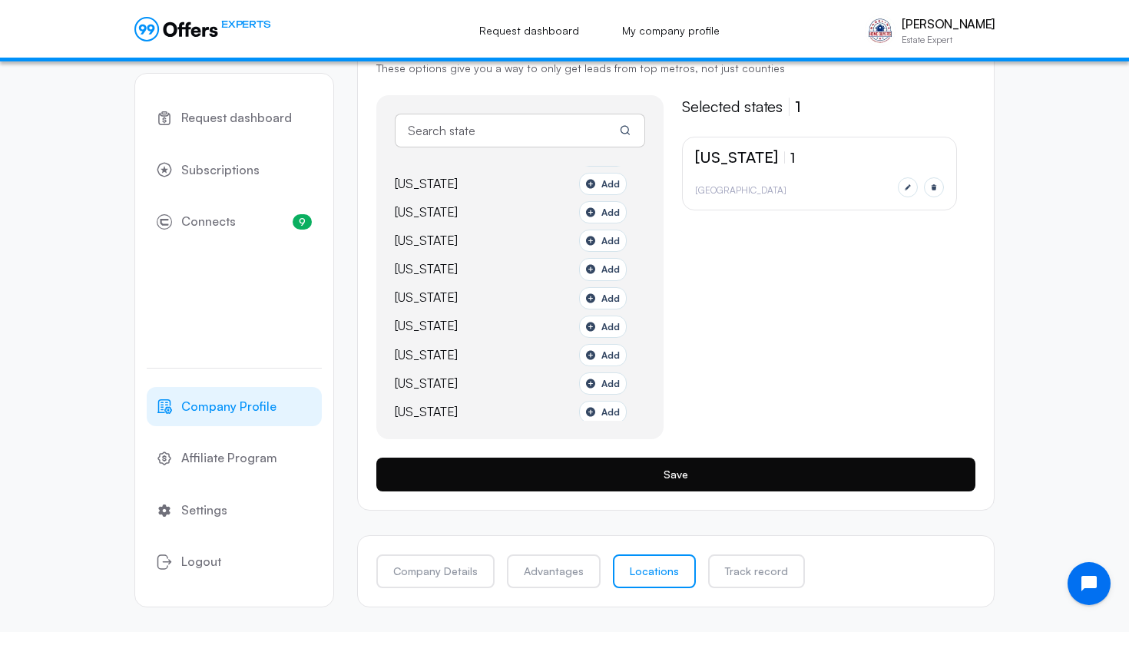
click at [788, 478] on button "Save" at bounding box center [675, 475] width 599 height 34
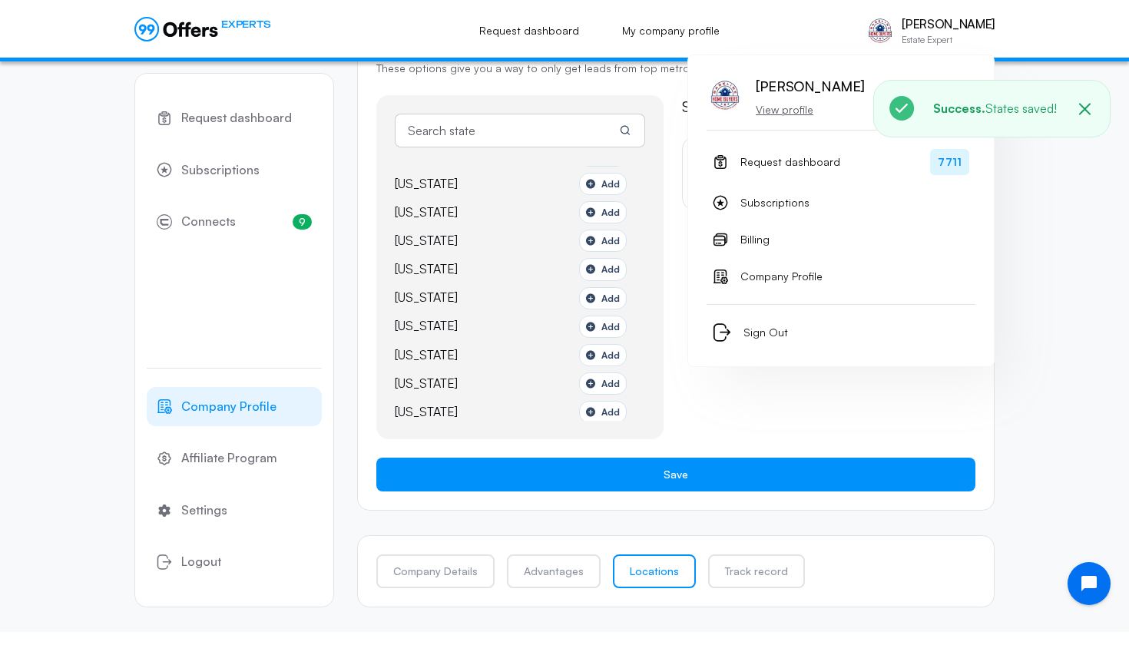
click at [895, 30] on img at bounding box center [880, 30] width 31 height 31
click at [768, 104] on p "View profile" at bounding box center [810, 109] width 108 height 15
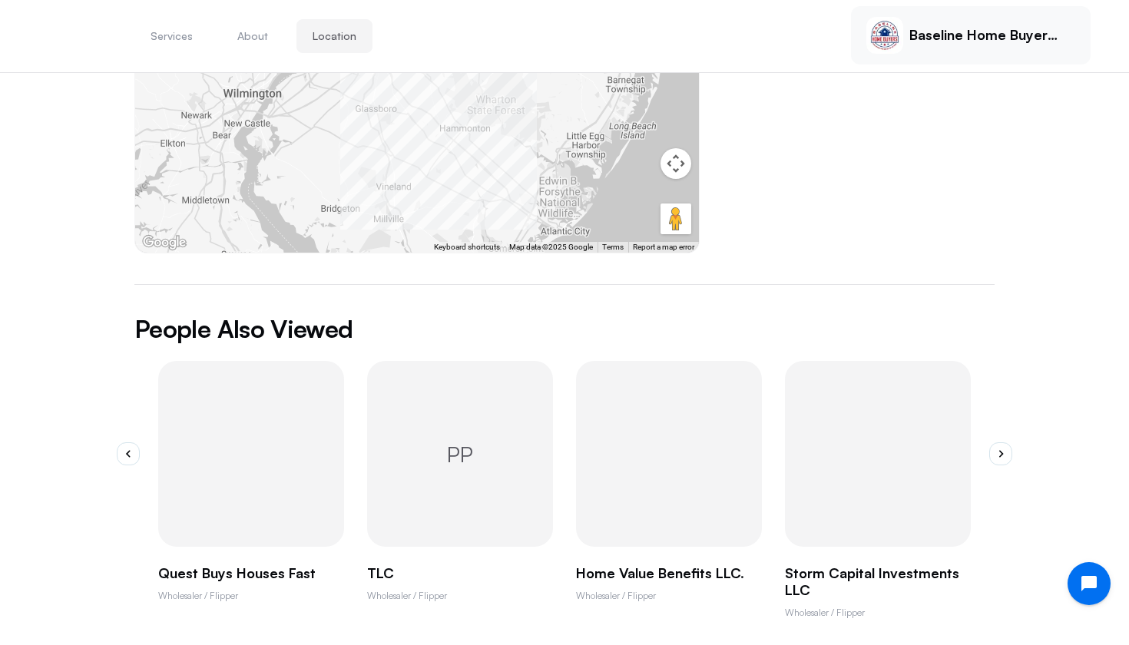
scroll to position [766, 0]
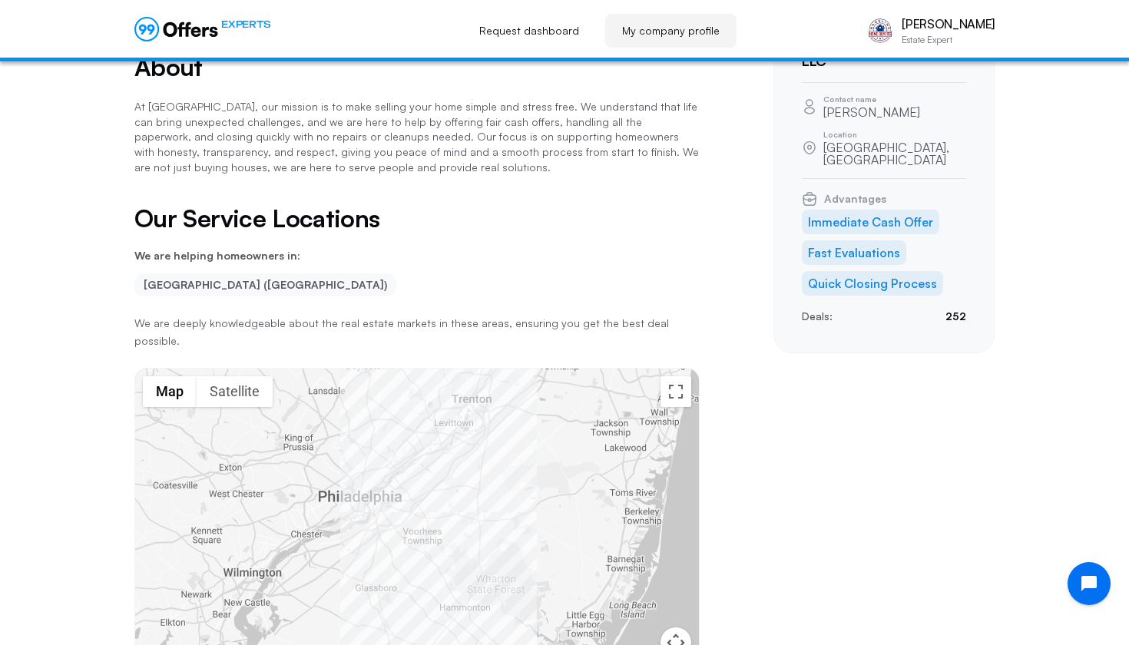
scroll to position [81, 0]
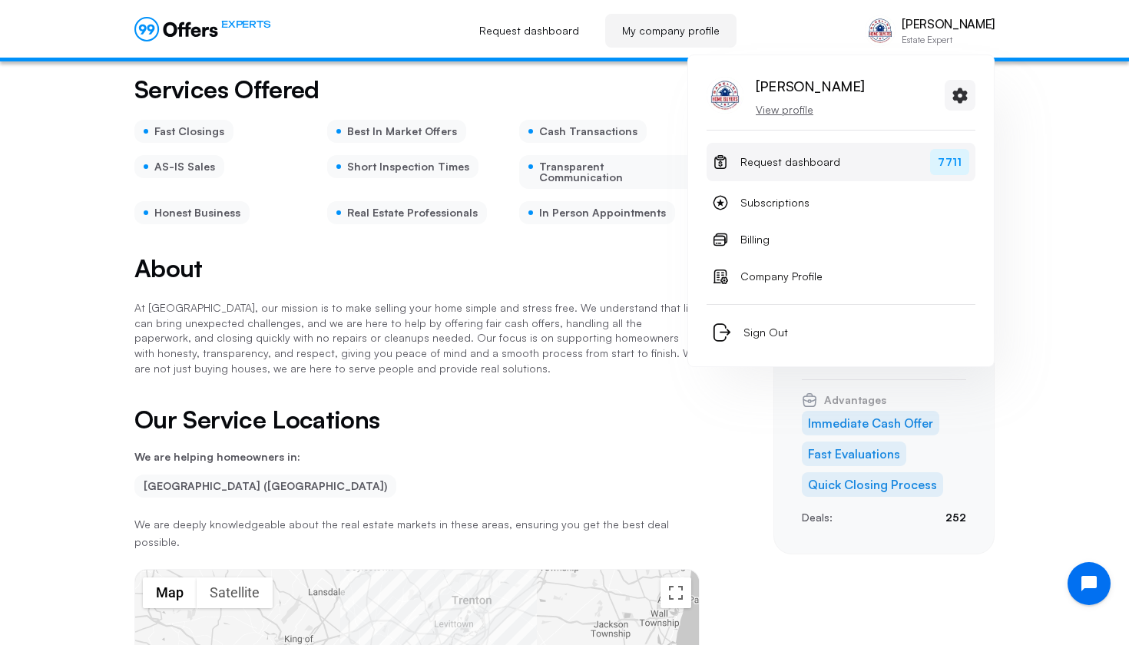
click at [786, 162] on span "Request dashboard" at bounding box center [790, 162] width 100 height 18
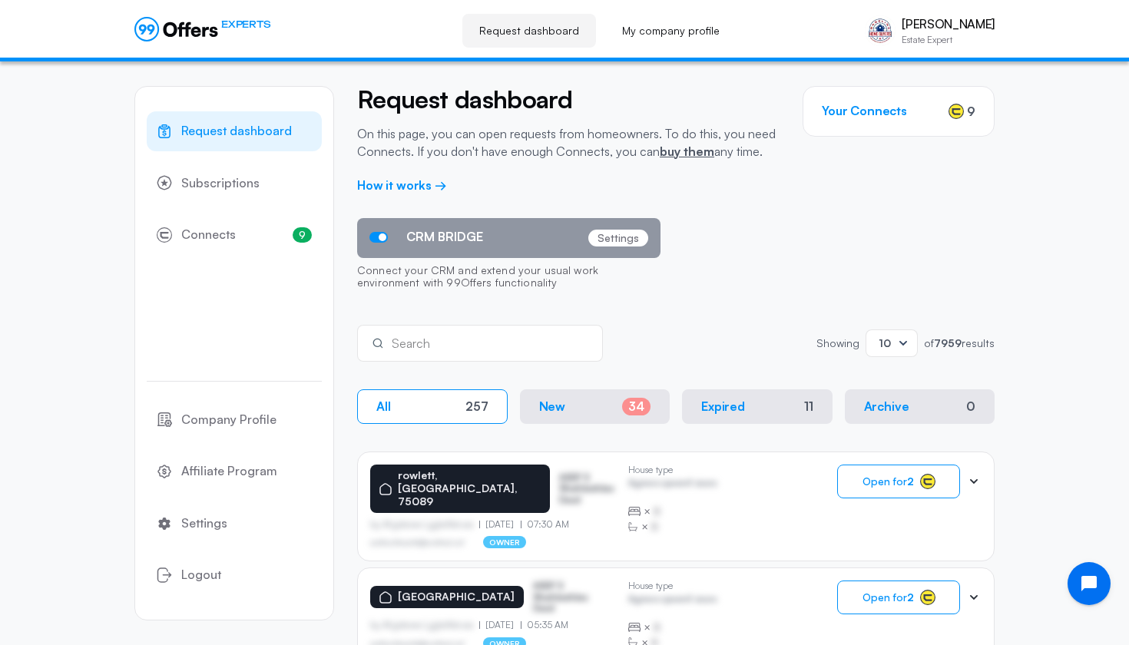
click at [477, 353] on div "Search" at bounding box center [480, 343] width 246 height 37
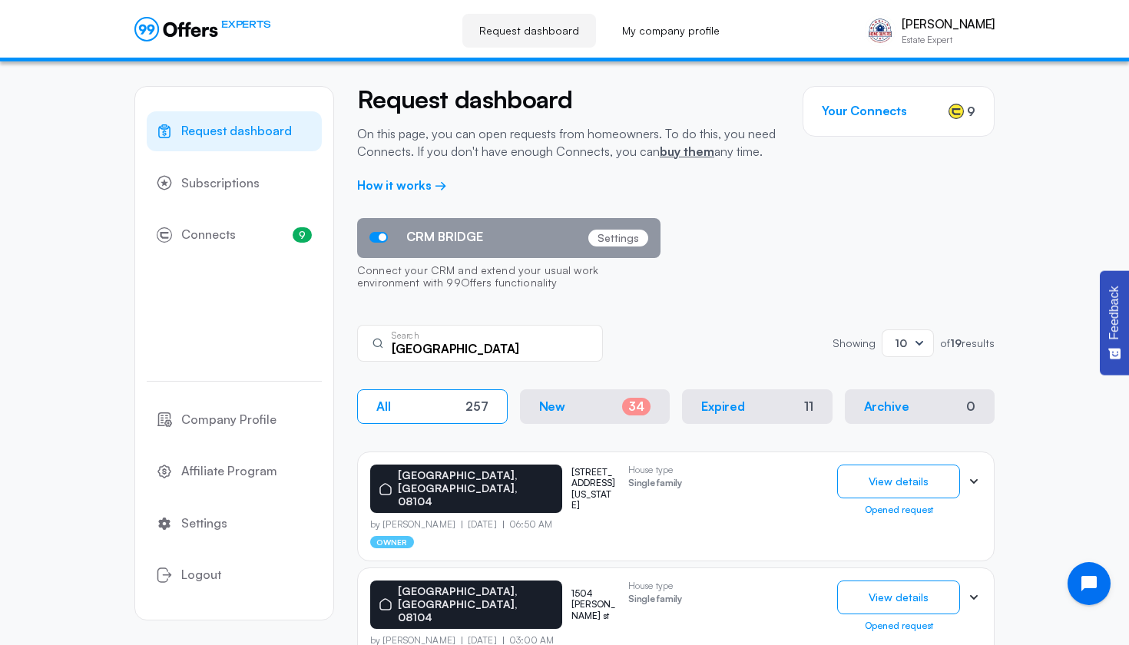
type input "[GEOGRAPHIC_DATA]"
click at [692, 334] on div "Camden Search Showing Showing 10 of 19 results" at bounding box center [675, 343] width 637 height 37
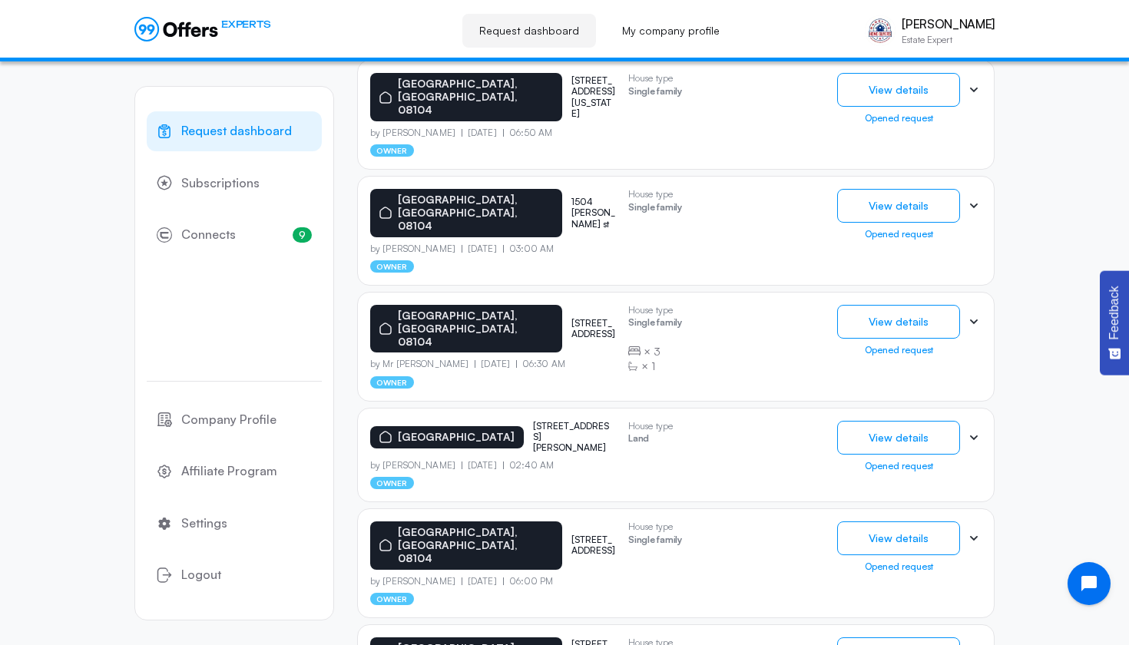
scroll to position [763, 0]
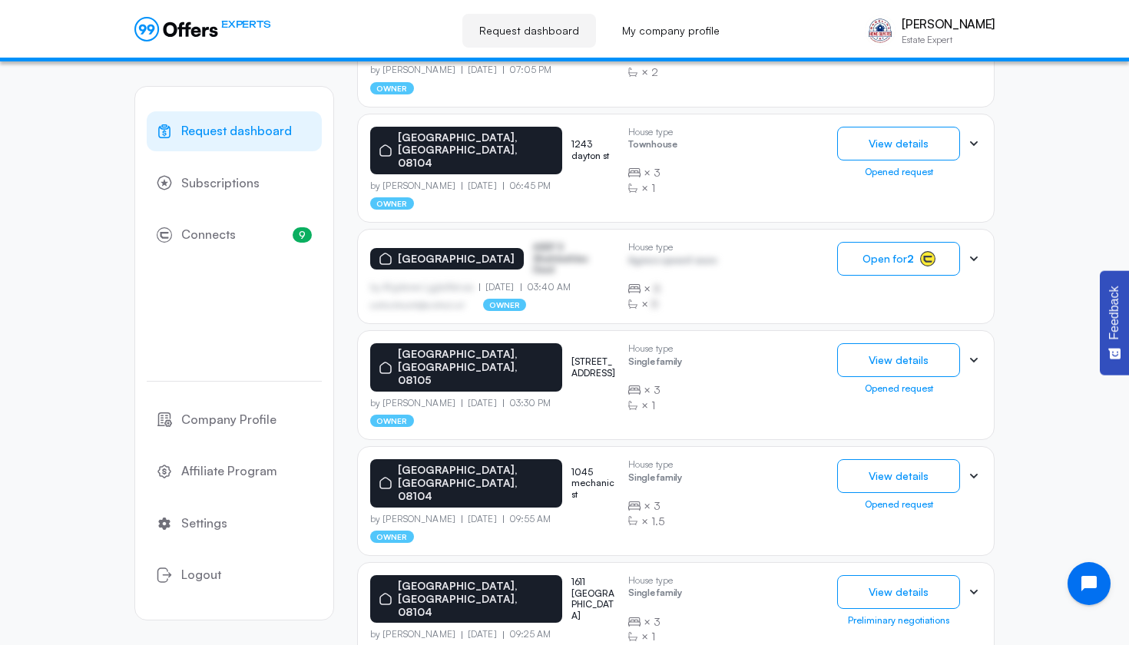
scroll to position [786, 0]
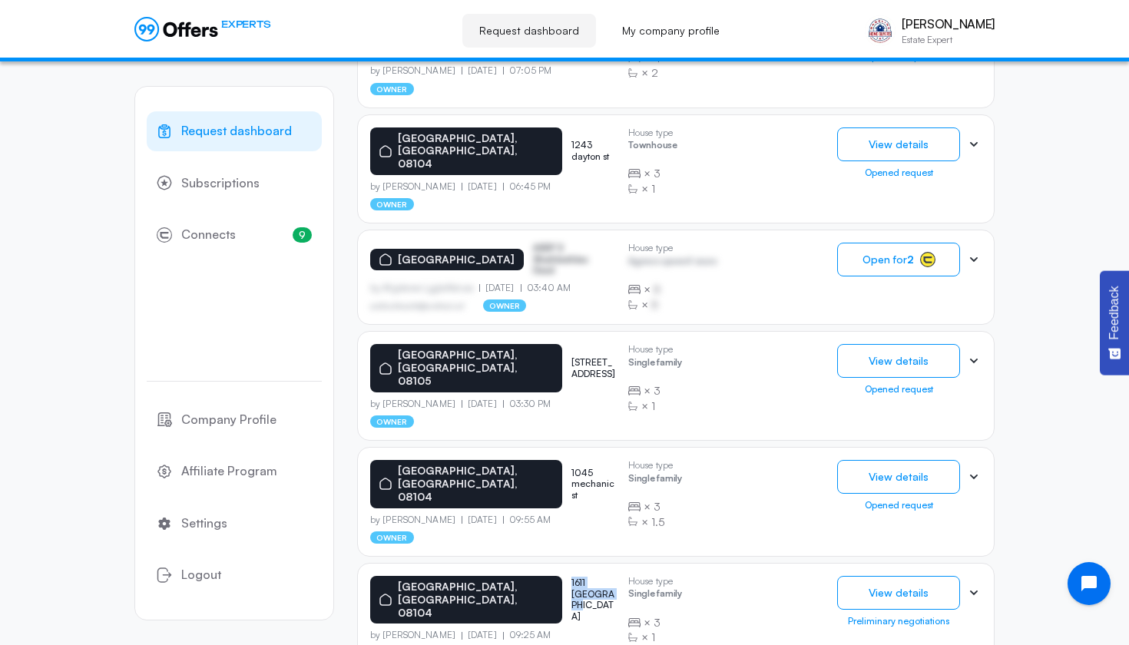
drag, startPoint x: 514, startPoint y: 483, endPoint x: 593, endPoint y: 483, distance: 79.1
click at [593, 576] on div "[GEOGRAPHIC_DATA], [GEOGRAPHIC_DATA], [STREET_ADDRESS]" at bounding box center [493, 600] width 246 height 48
copy p "1611 [GEOGRAPHIC_DATA]"
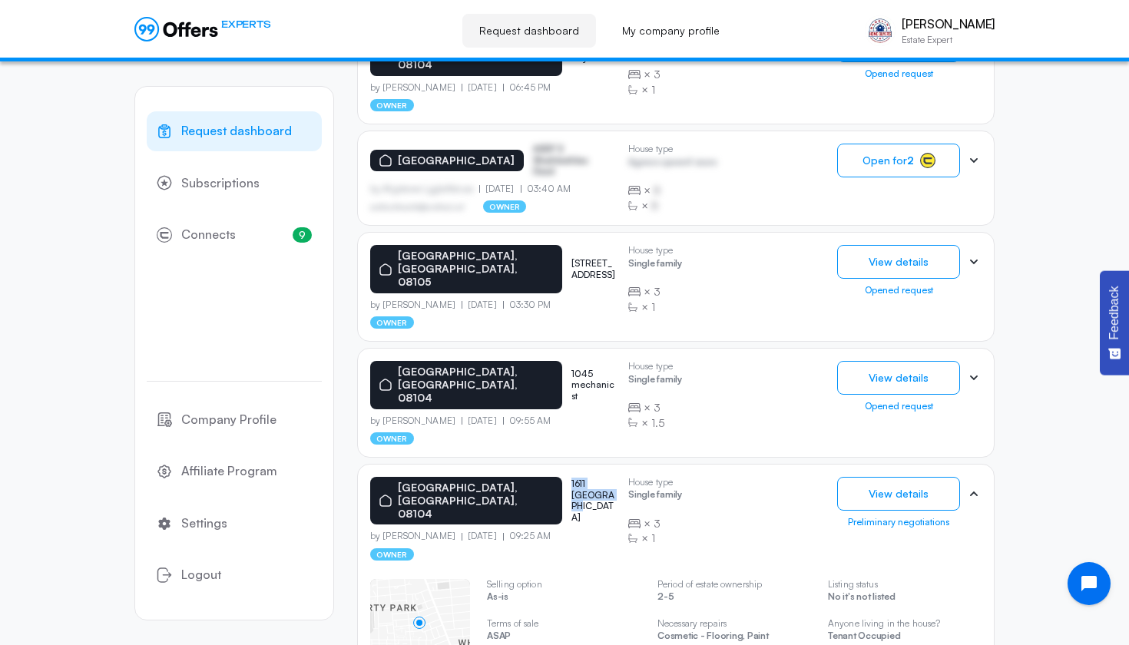
scroll to position [888, 0]
